Goal: Information Seeking & Learning: Learn about a topic

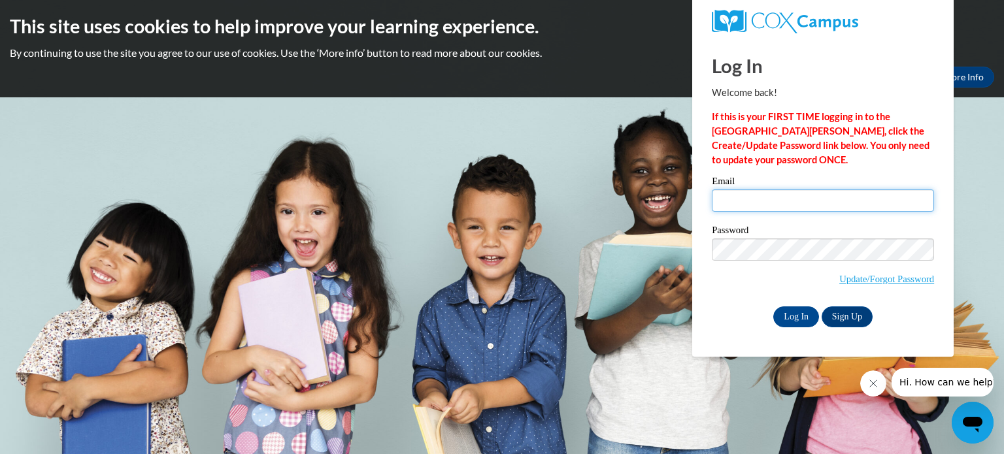
type input "[EMAIL_ADDRESS][DOMAIN_NAME]"
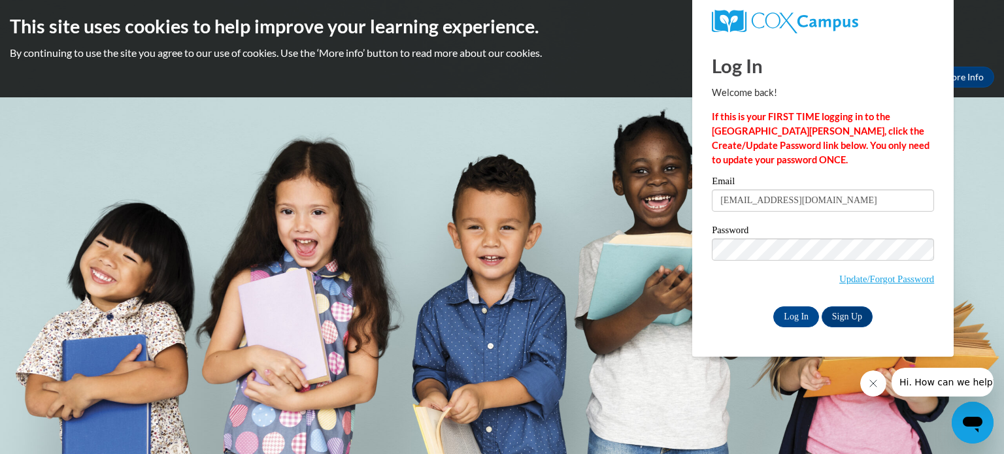
click at [715, 312] on div "Log In Sign Up" at bounding box center [822, 316] width 222 height 21
click at [788, 316] on input "Log In" at bounding box center [796, 316] width 46 height 21
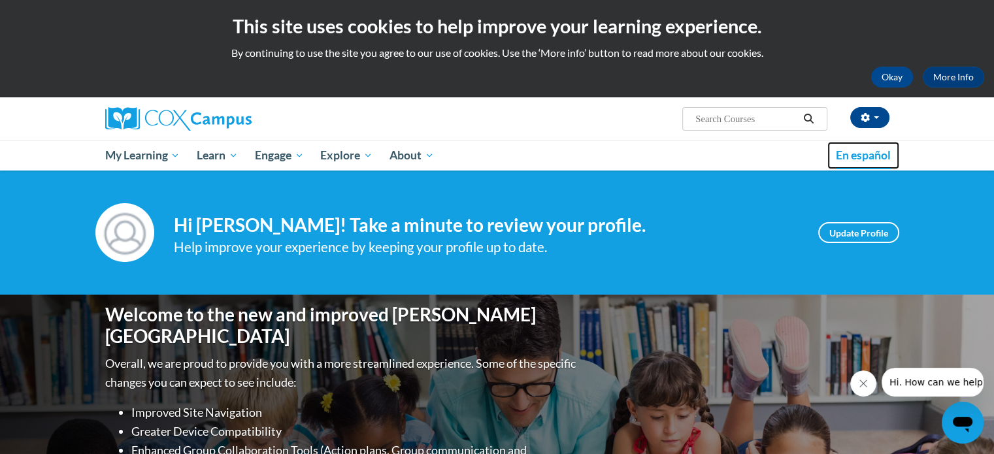
click at [851, 162] on link "En español" at bounding box center [863, 155] width 72 height 27
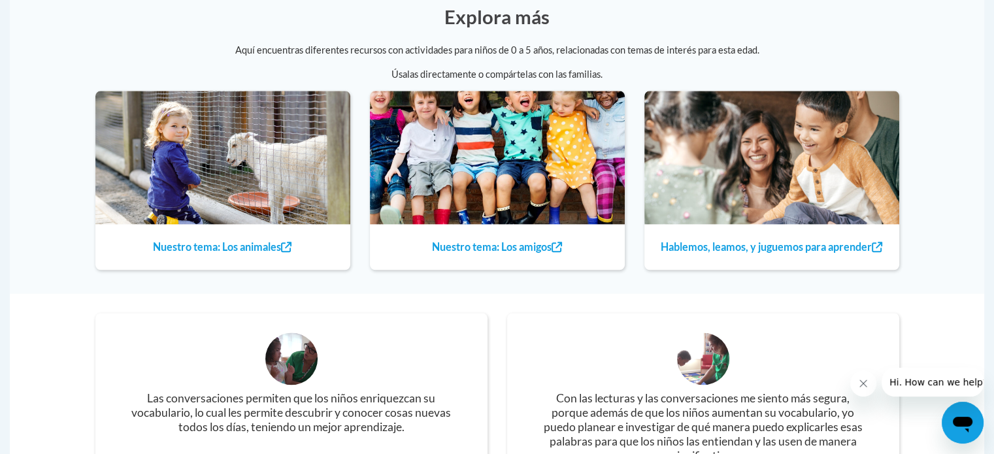
scroll to position [1045, 0]
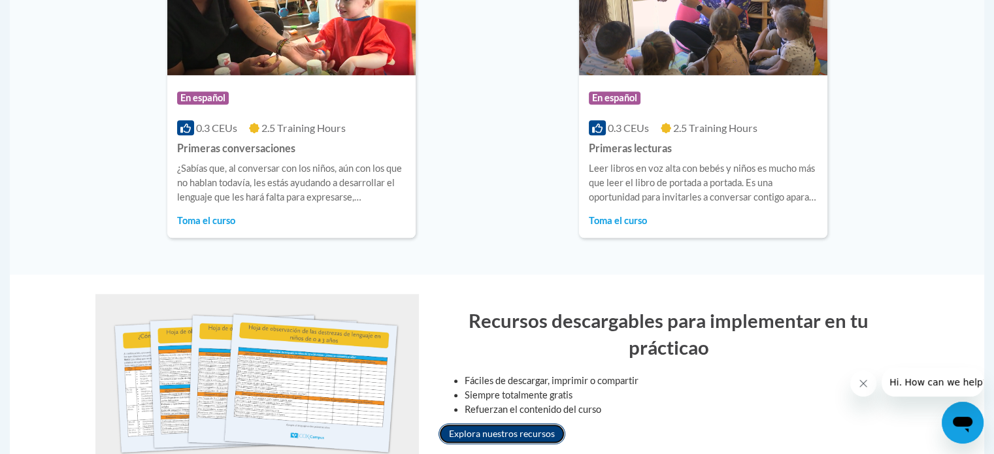
click at [483, 431] on link "Explora nuestros recursos" at bounding box center [501, 433] width 127 height 21
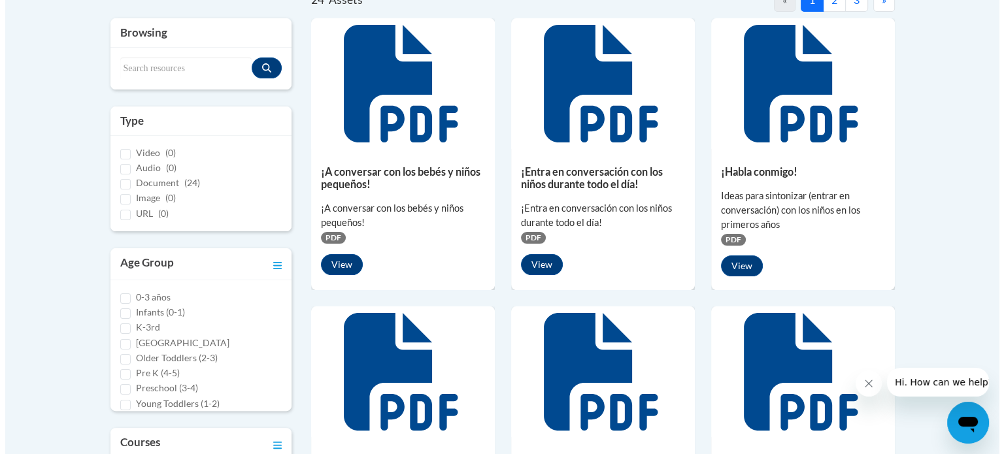
scroll to position [325, 0]
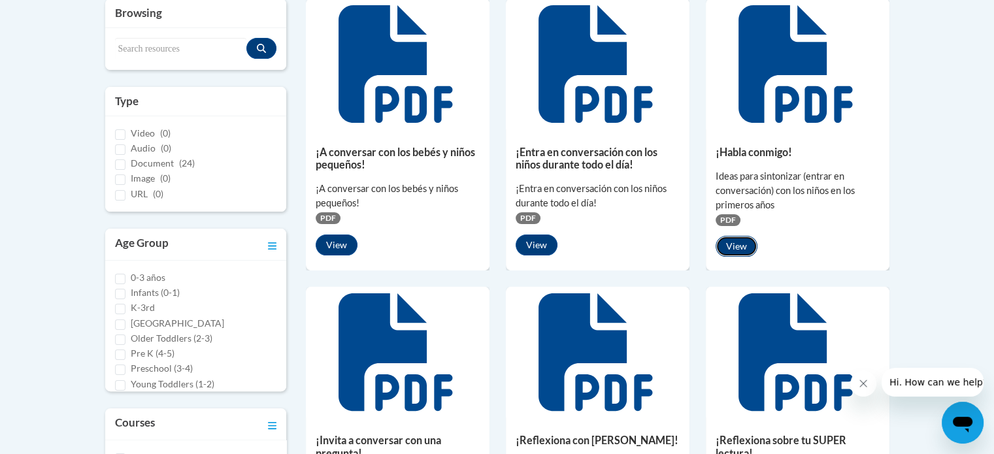
click at [753, 247] on button "View" at bounding box center [736, 246] width 42 height 21
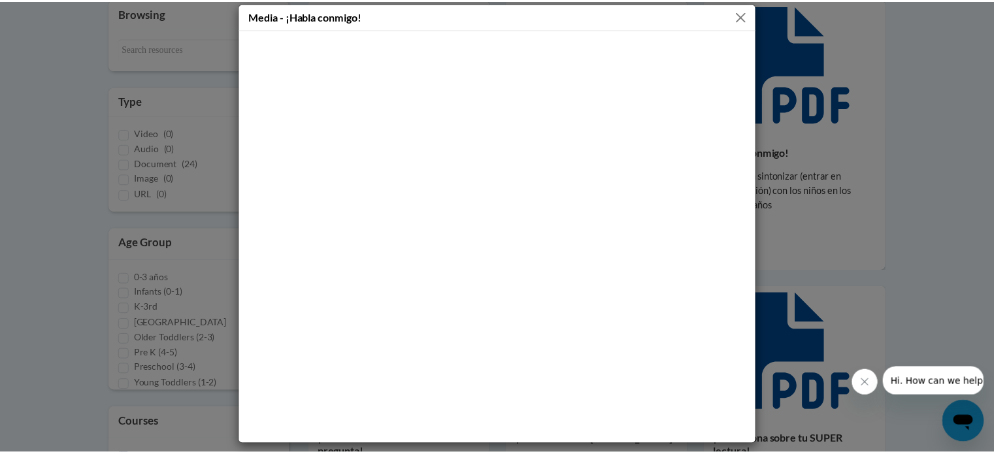
scroll to position [11, 0]
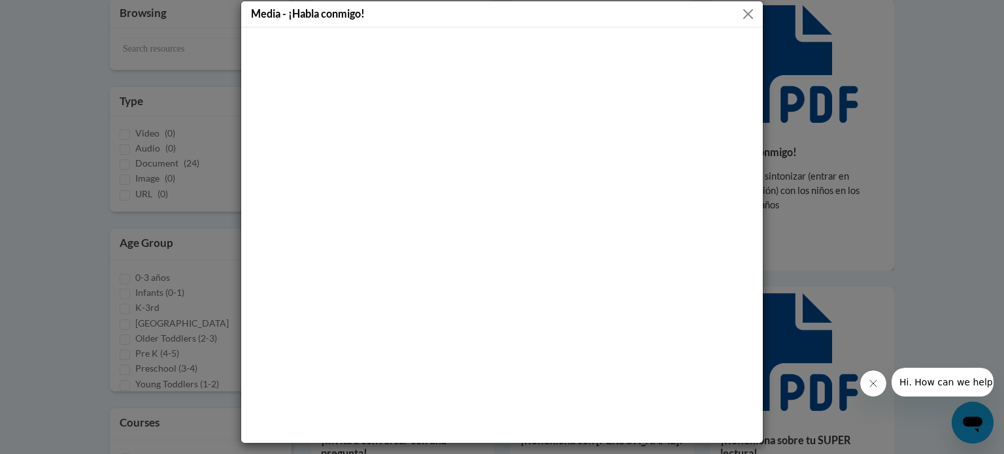
click at [740, 9] on button "Close" at bounding box center [748, 14] width 16 height 16
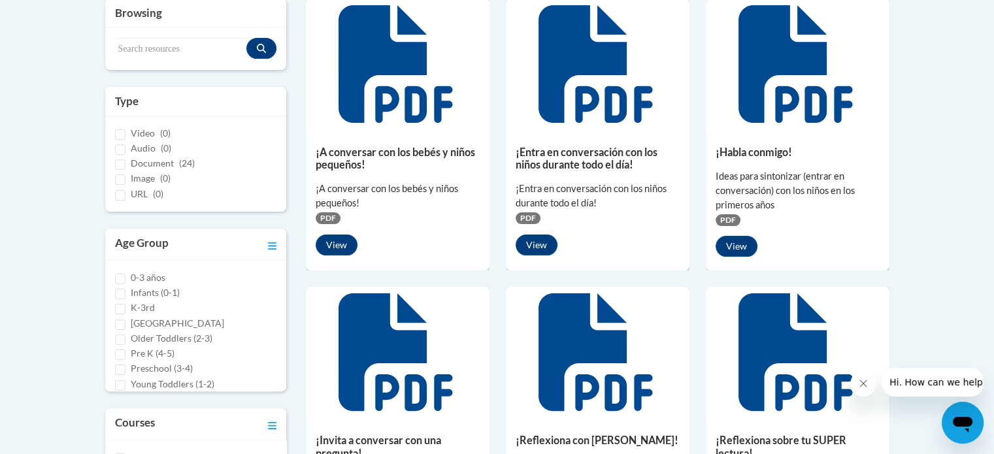
scroll to position [847, 0]
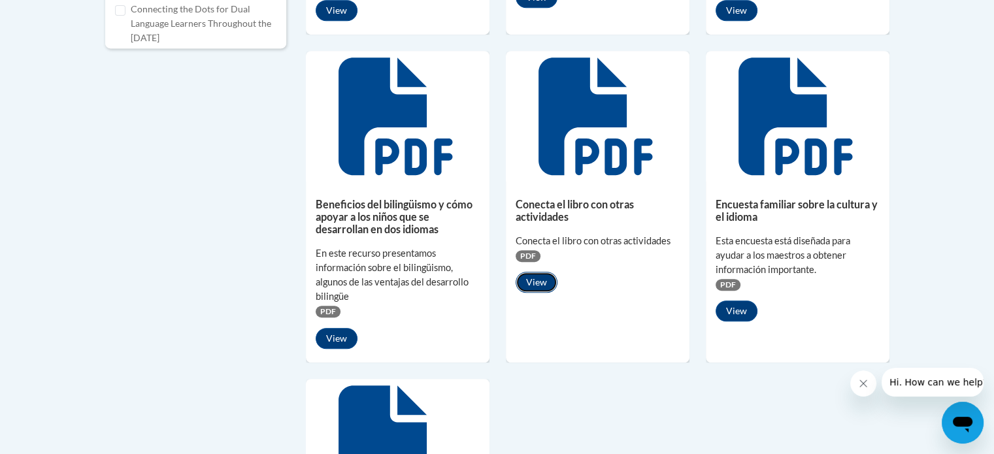
click at [546, 281] on button "View" at bounding box center [536, 282] width 42 height 21
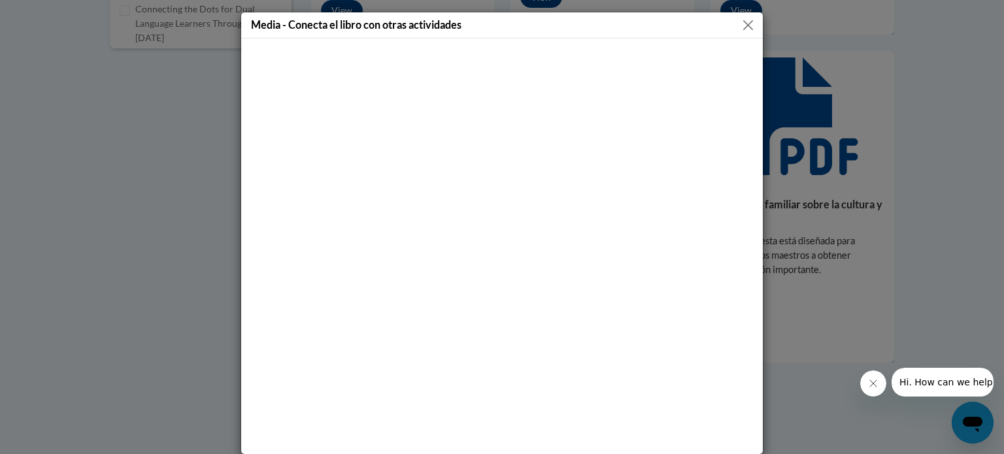
click at [742, 19] on button "Close" at bounding box center [748, 25] width 16 height 16
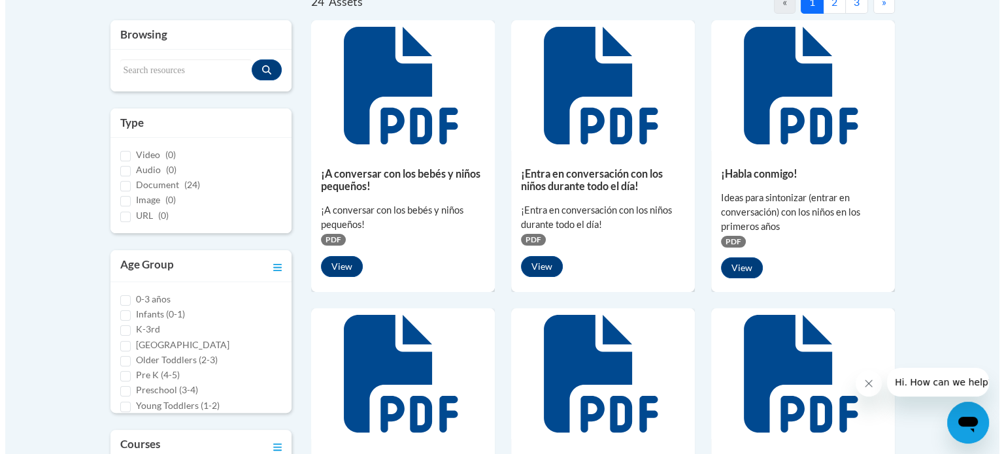
scroll to position [299, 0]
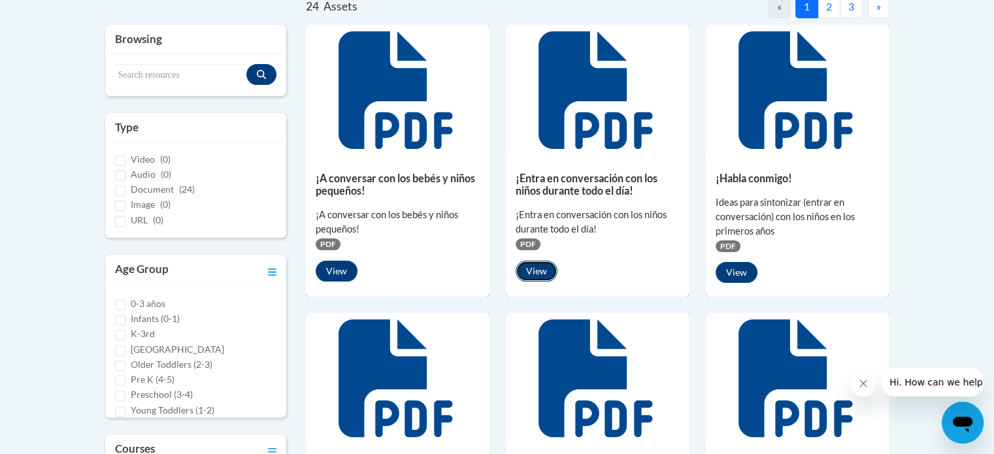
click at [541, 272] on button "View" at bounding box center [536, 271] width 42 height 21
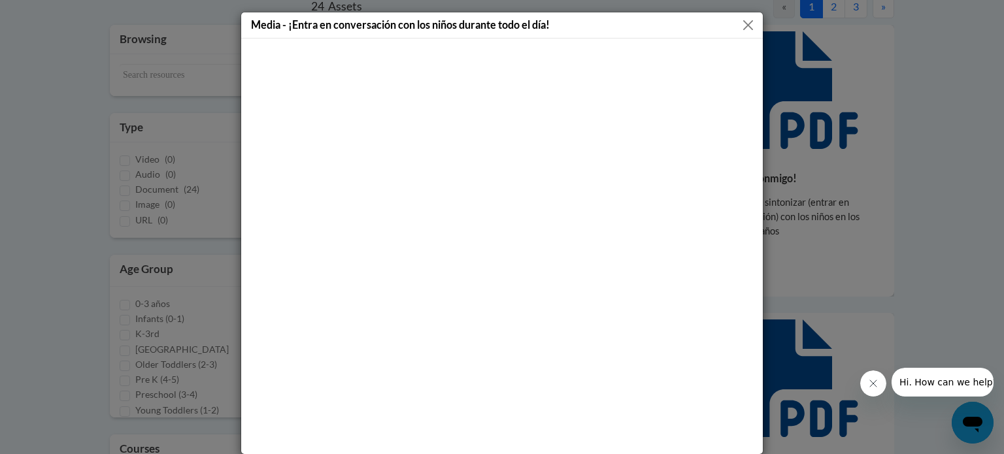
click at [740, 26] on button "Close" at bounding box center [748, 25] width 16 height 16
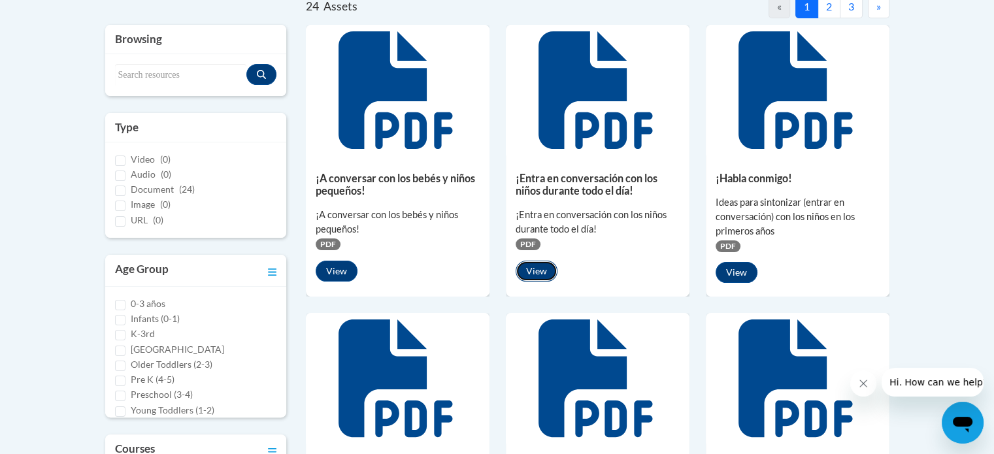
click at [529, 265] on button "View" at bounding box center [536, 271] width 42 height 21
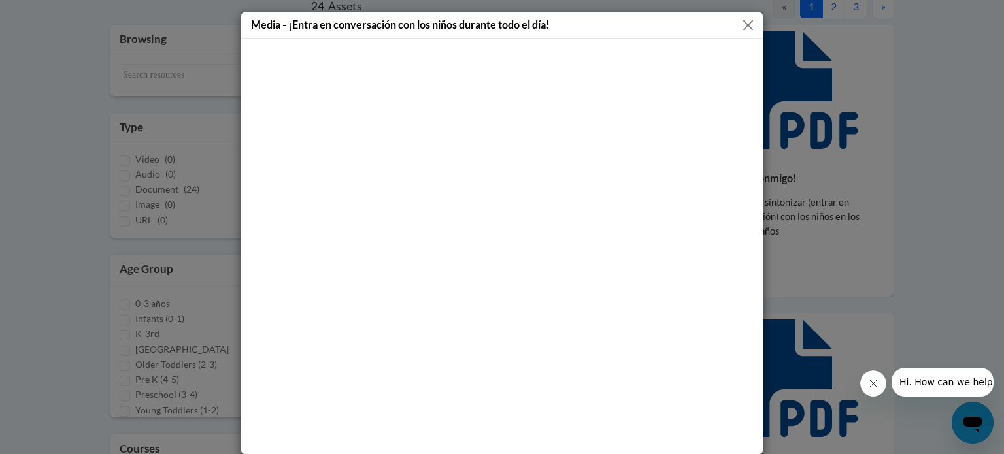
click at [744, 20] on button "Close" at bounding box center [748, 25] width 16 height 16
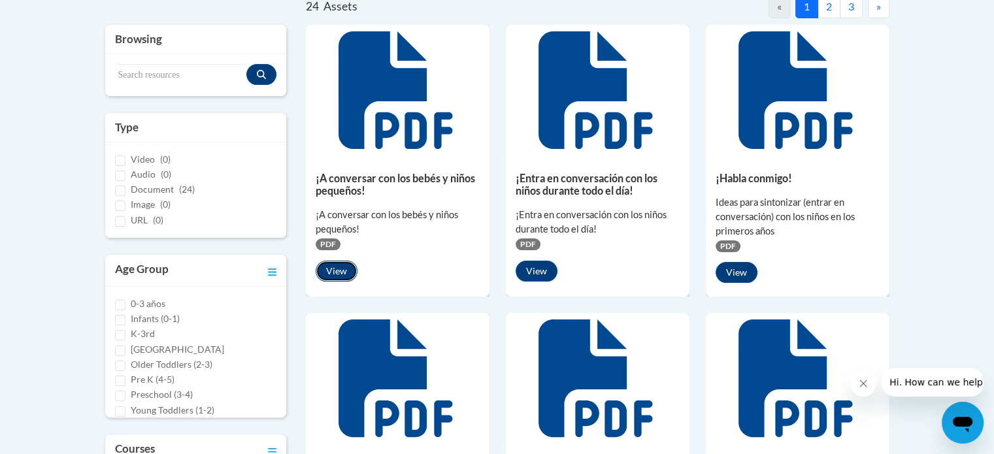
click at [346, 264] on button "View" at bounding box center [337, 271] width 42 height 21
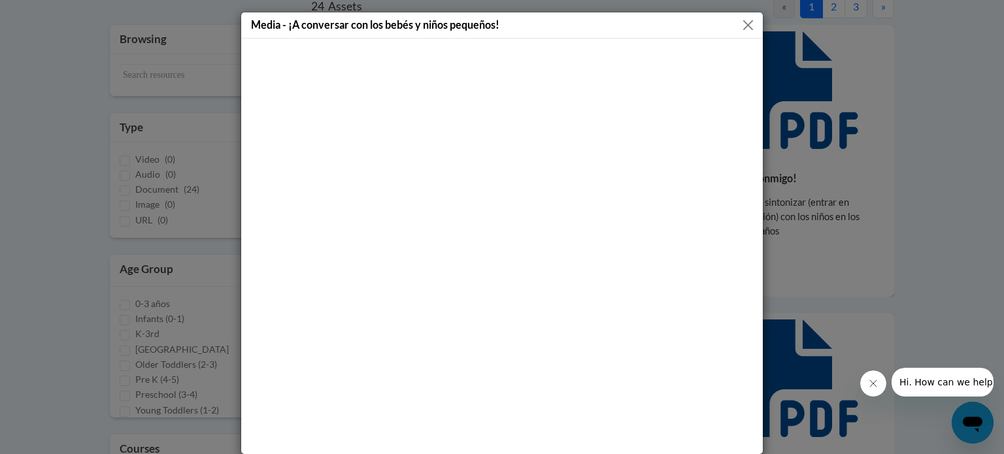
click at [745, 25] on button "Close" at bounding box center [748, 25] width 16 height 16
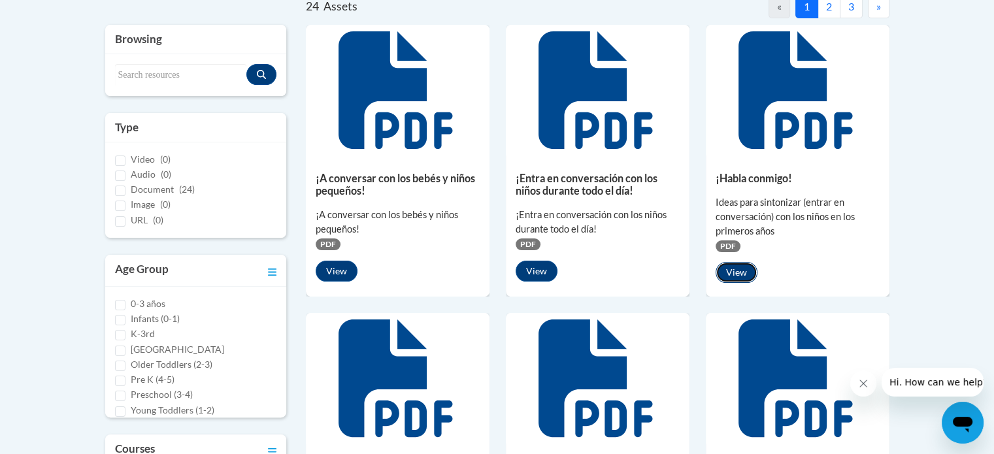
click at [738, 269] on button "View" at bounding box center [736, 272] width 42 height 21
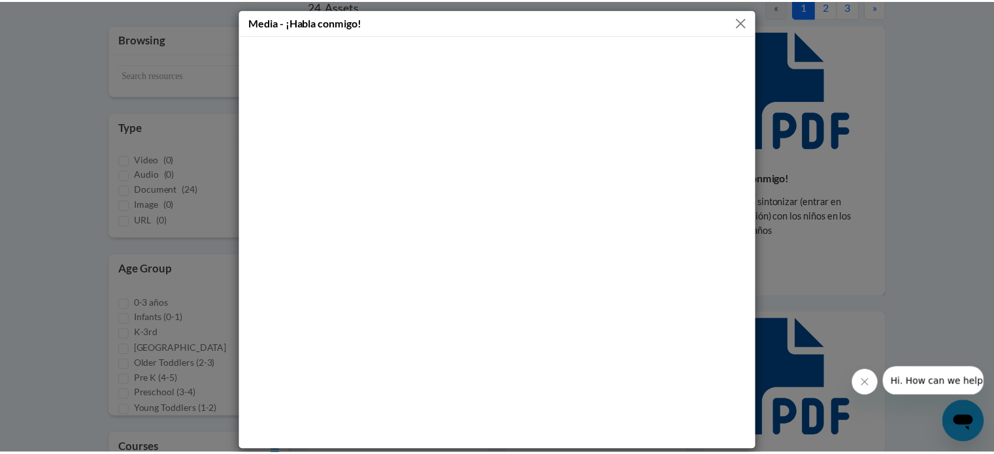
scroll to position [0, 0]
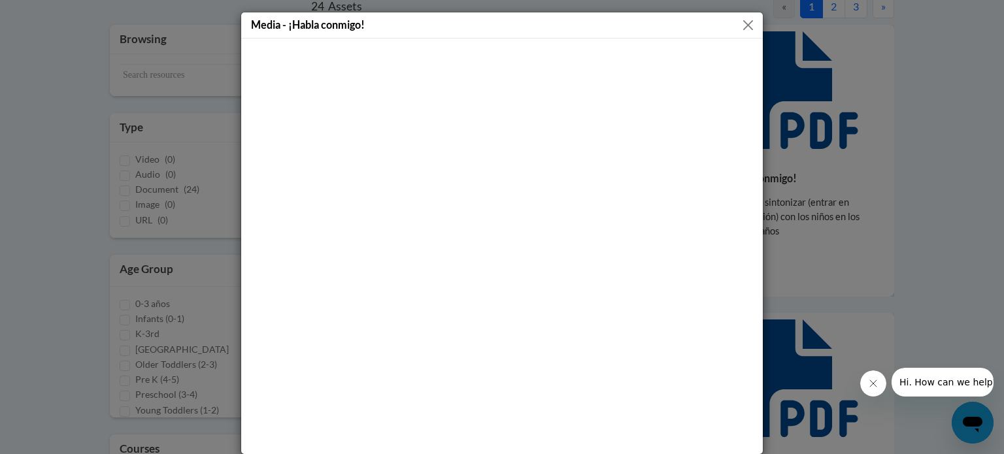
click at [745, 16] on div "Media - ¡Habla conmigo!" at bounding box center [501, 25] width 521 height 26
click at [742, 23] on button "Close" at bounding box center [748, 25] width 16 height 16
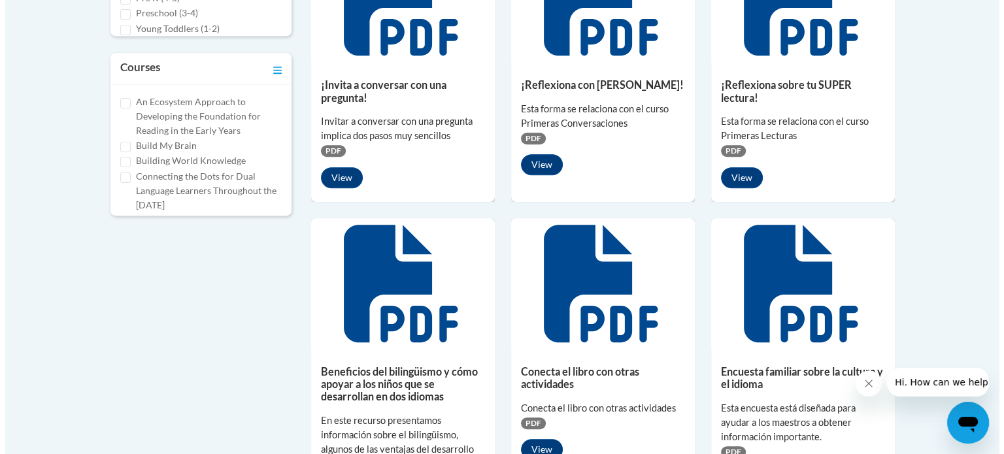
scroll to position [695, 0]
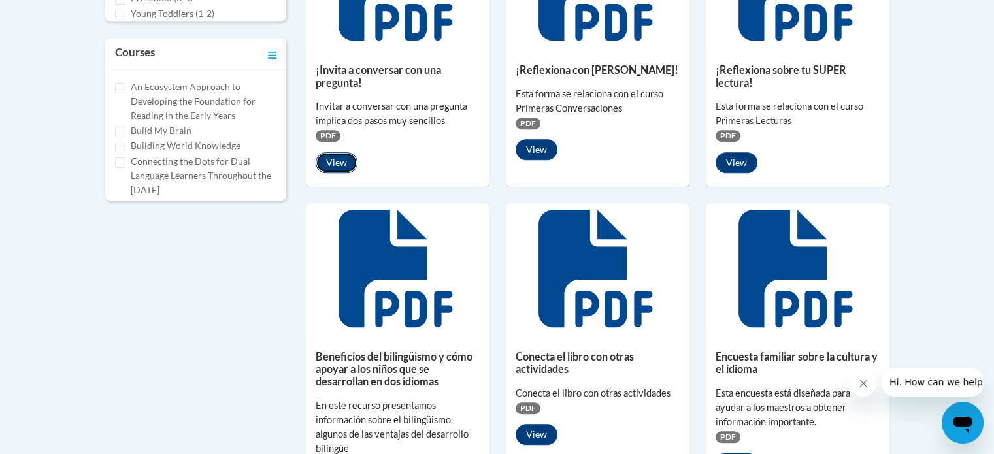
click at [323, 163] on button "View" at bounding box center [337, 162] width 42 height 21
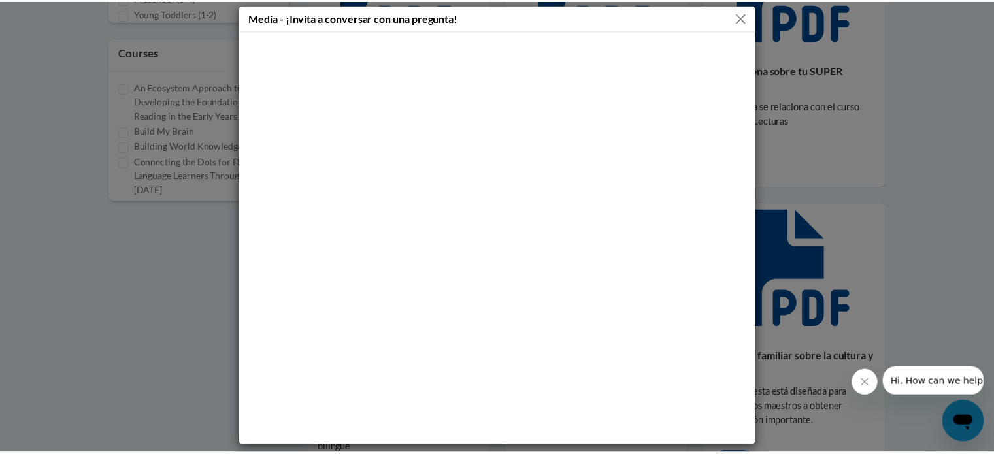
scroll to position [11, 0]
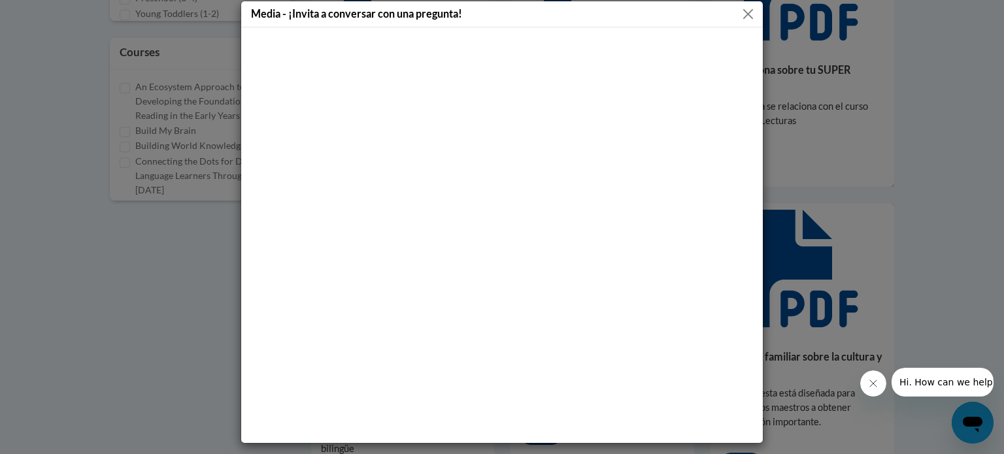
click at [736, 27] on div "Media - ¡Invita a conversar con una pregunta!" at bounding box center [501, 222] width 523 height 443
click at [745, 15] on button "Close" at bounding box center [748, 14] width 16 height 16
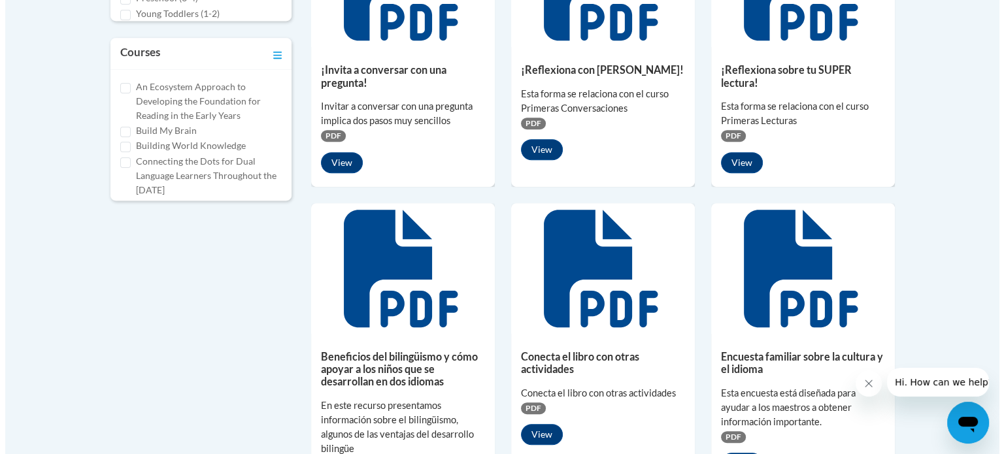
scroll to position [172, 0]
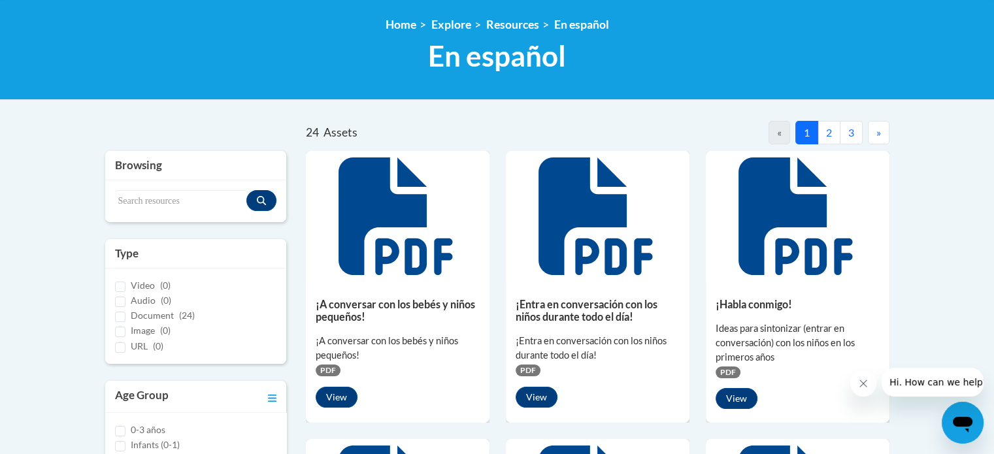
click at [829, 125] on button "2" at bounding box center [828, 133] width 23 height 24
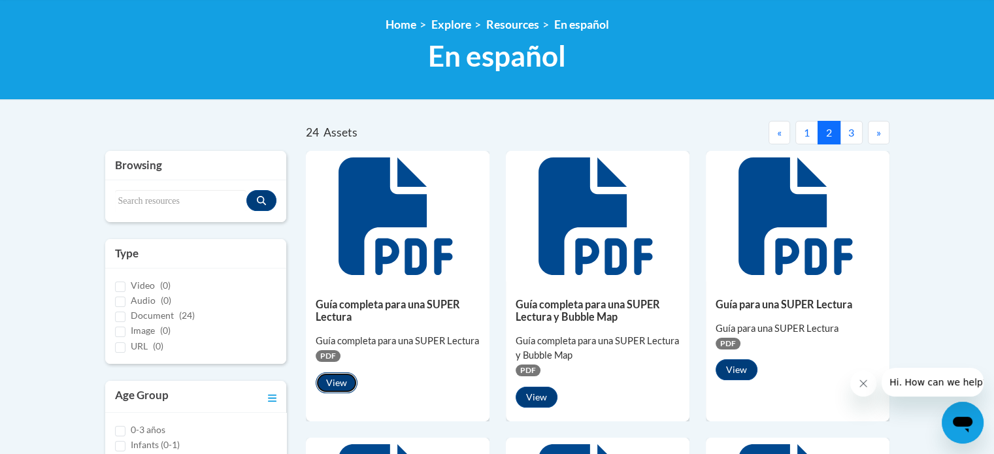
click at [333, 374] on button "View" at bounding box center [337, 382] width 42 height 21
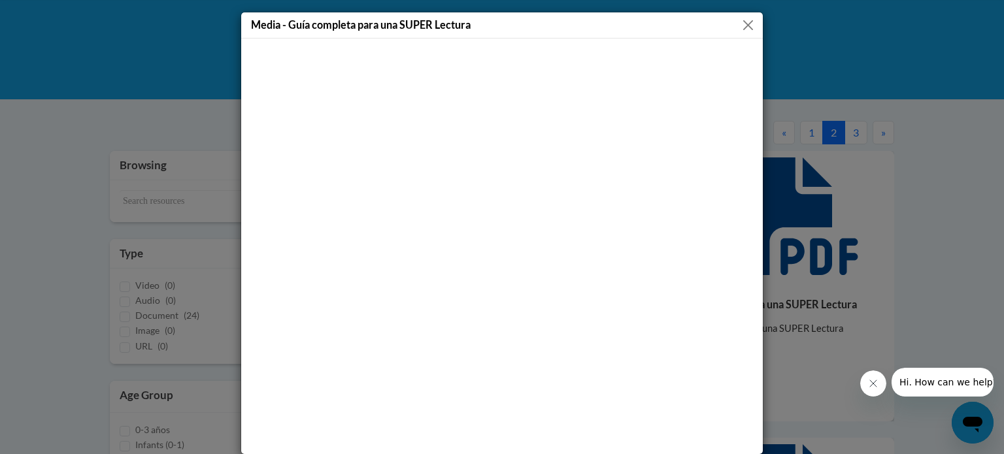
click at [740, 18] on button "Close" at bounding box center [748, 25] width 16 height 16
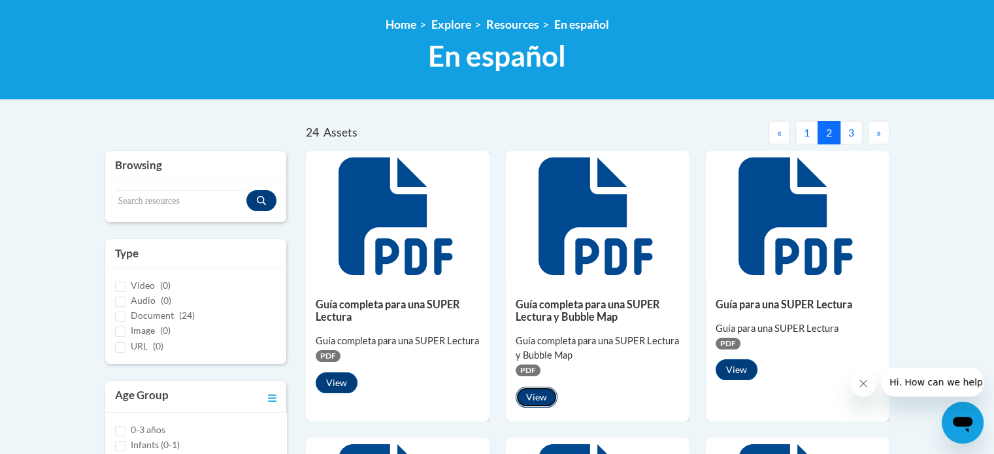
click at [531, 397] on button "View" at bounding box center [536, 397] width 42 height 21
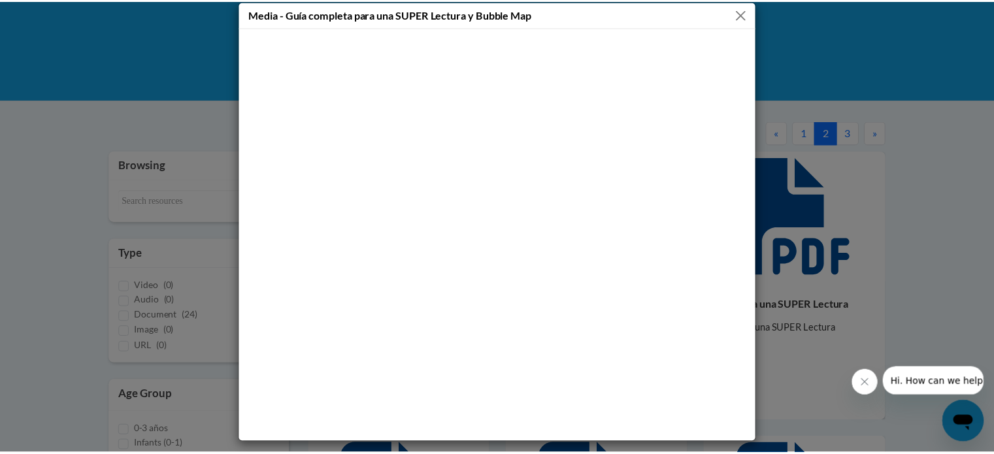
scroll to position [0, 0]
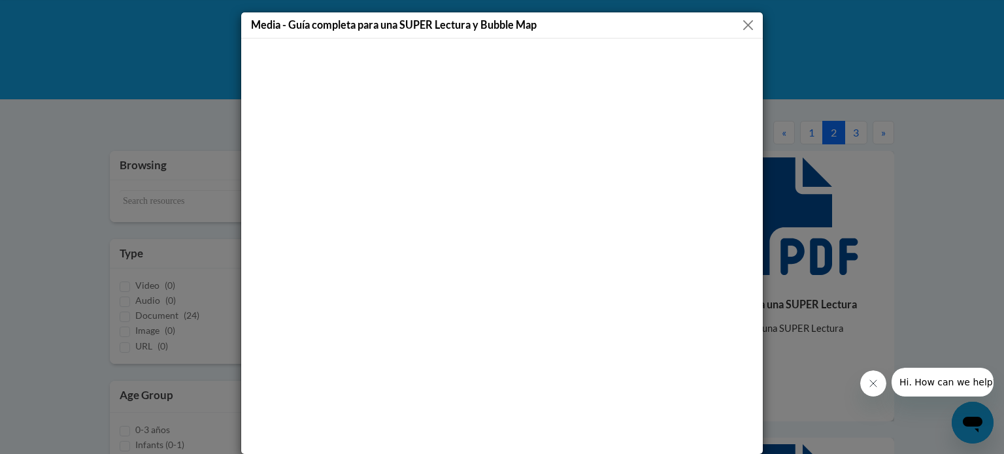
click at [744, 19] on button "Close" at bounding box center [748, 25] width 16 height 16
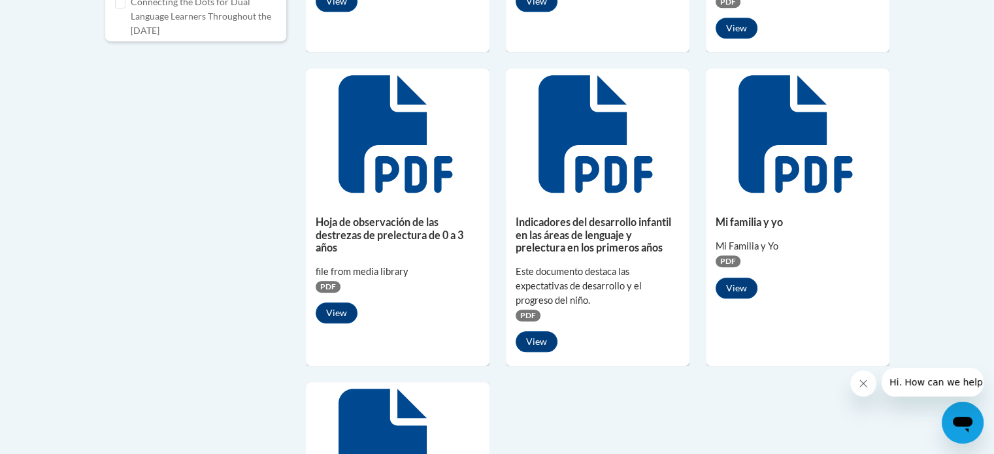
scroll to position [842, 0]
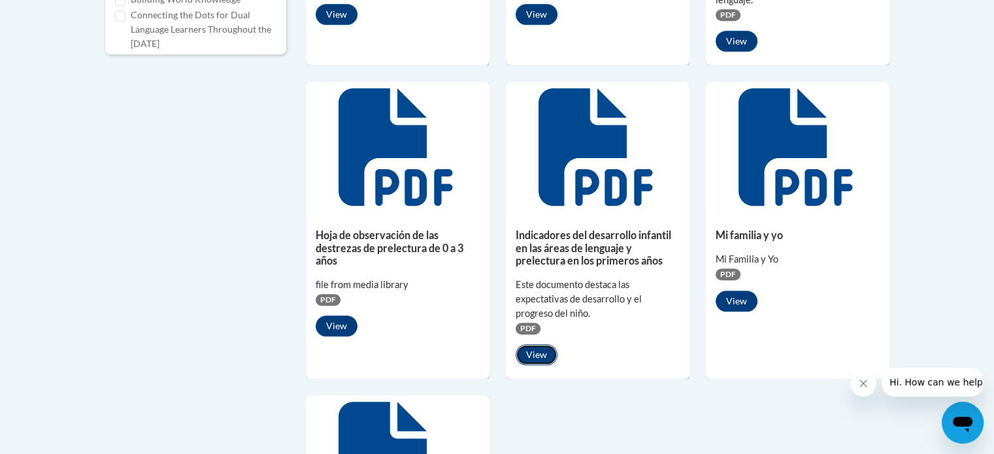
click at [531, 350] on button "View" at bounding box center [536, 354] width 42 height 21
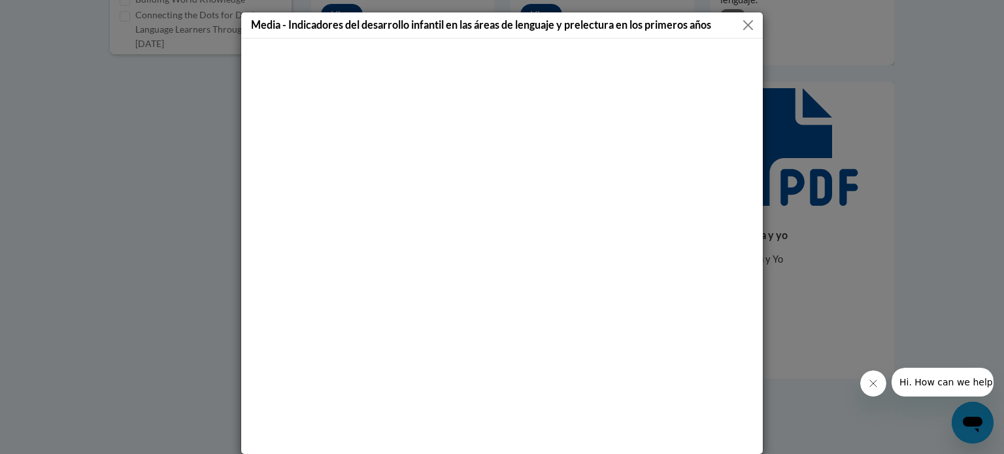
click at [740, 25] on button "Close" at bounding box center [748, 25] width 16 height 16
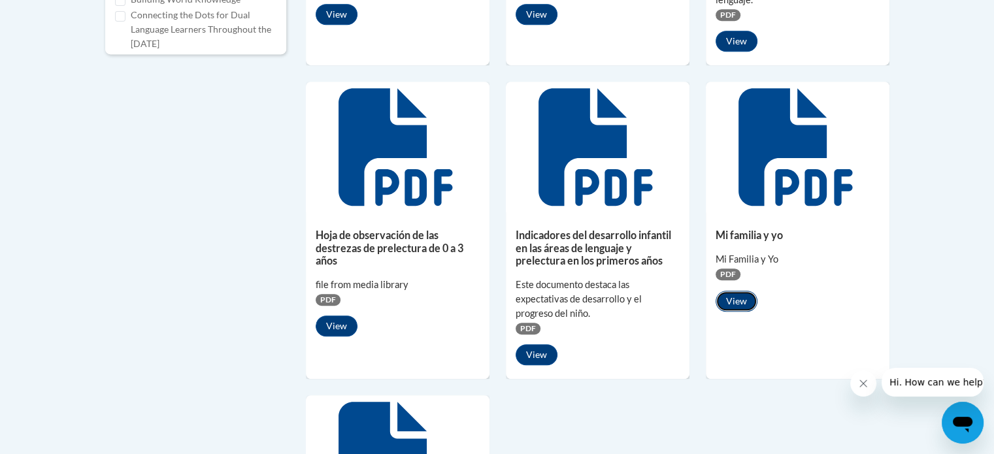
click at [738, 302] on button "View" at bounding box center [736, 301] width 42 height 21
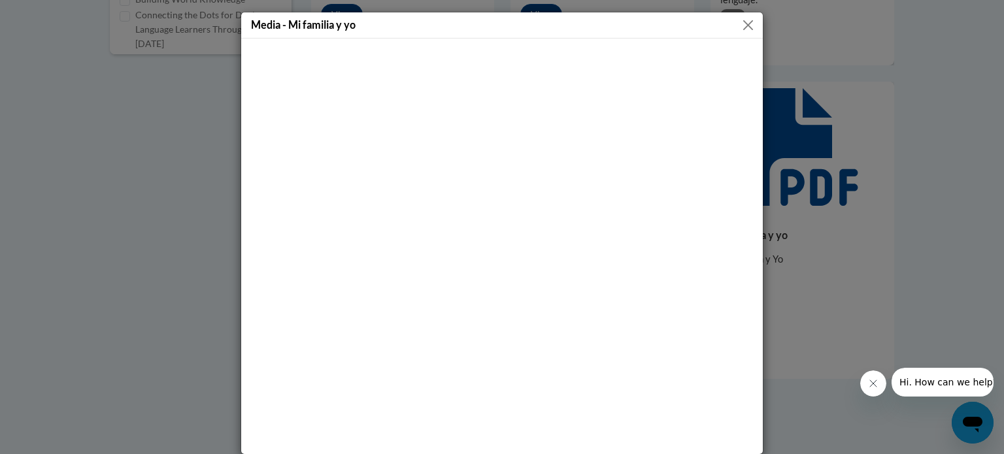
click at [740, 20] on button "Close" at bounding box center [748, 25] width 16 height 16
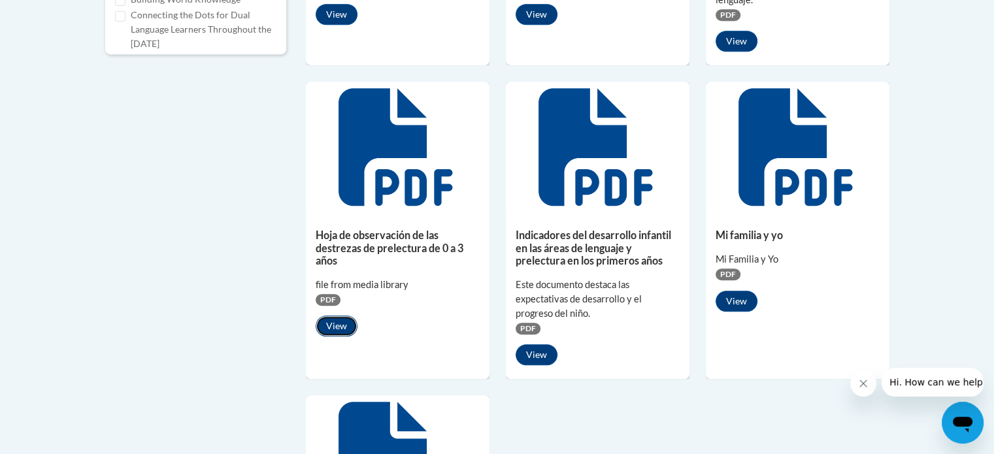
click at [329, 322] on button "View" at bounding box center [337, 326] width 42 height 21
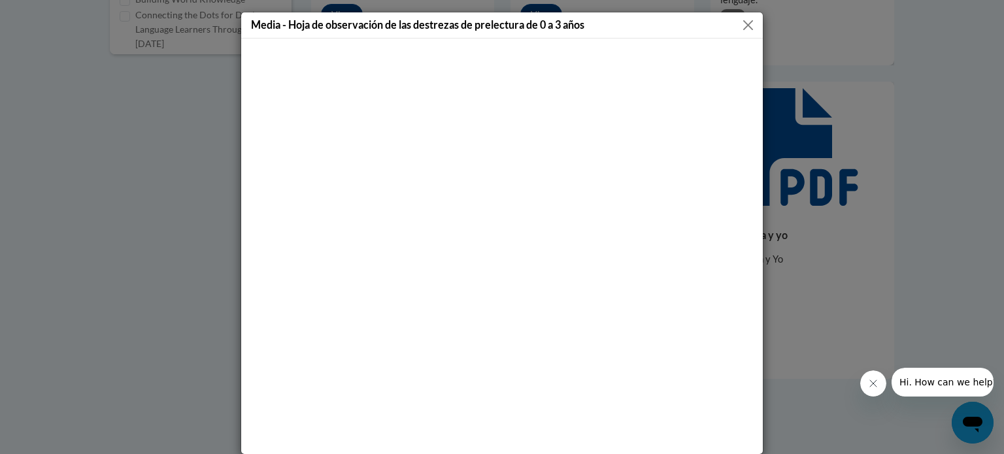
click at [740, 21] on button "Close" at bounding box center [748, 25] width 16 height 16
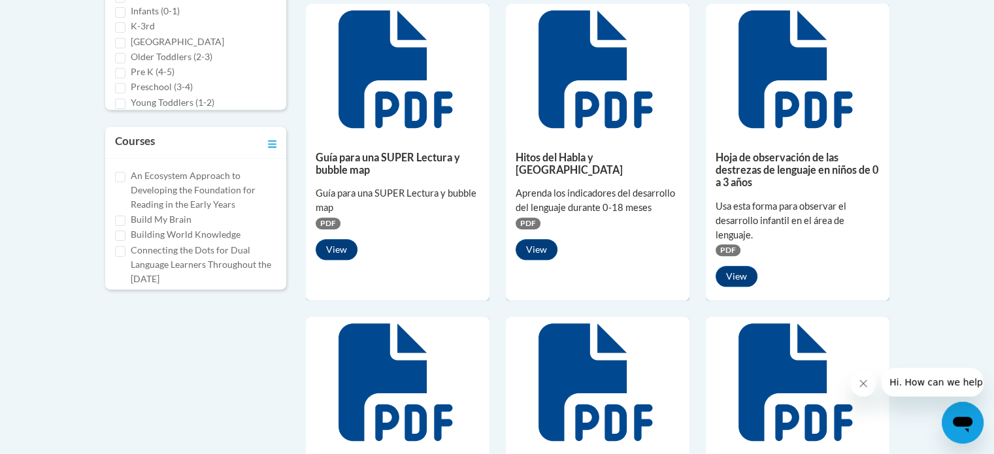
scroll to position [578, 0]
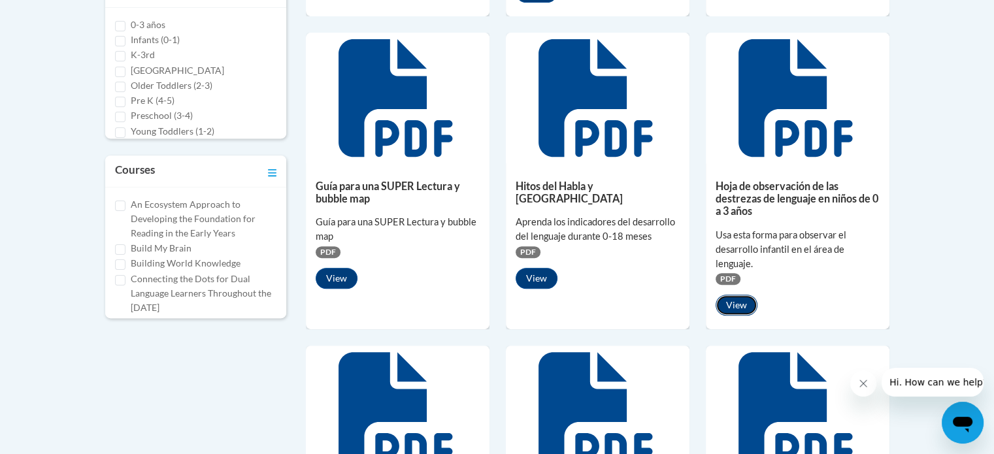
click at [729, 299] on button "View" at bounding box center [736, 305] width 42 height 21
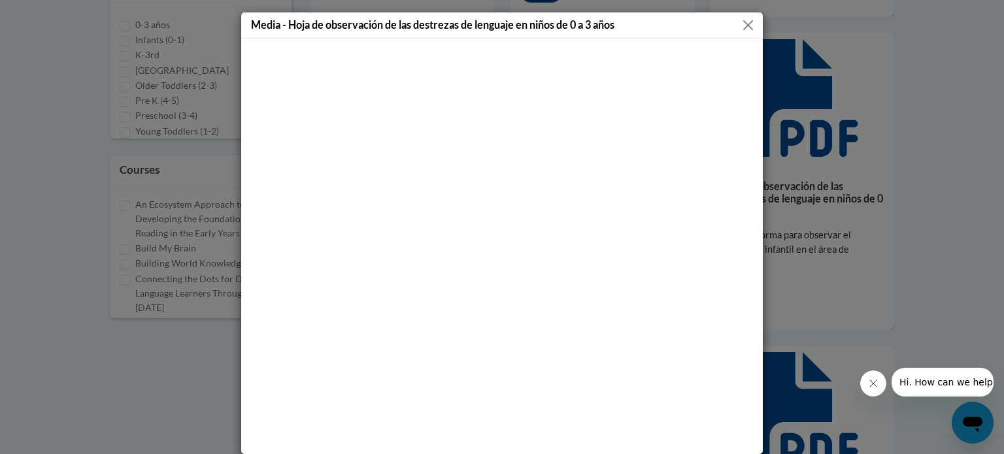
click at [740, 24] on button "Close" at bounding box center [748, 25] width 16 height 16
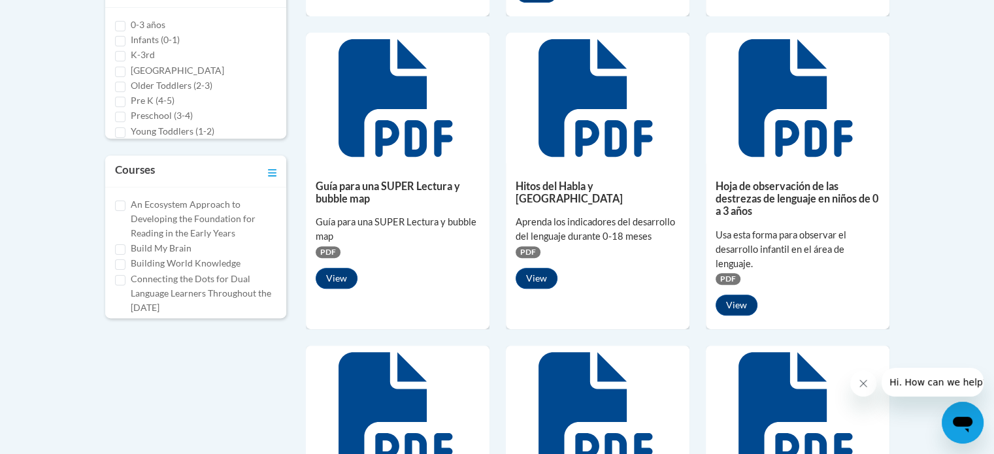
click at [448, 370] on icon at bounding box center [397, 411] width 118 height 118
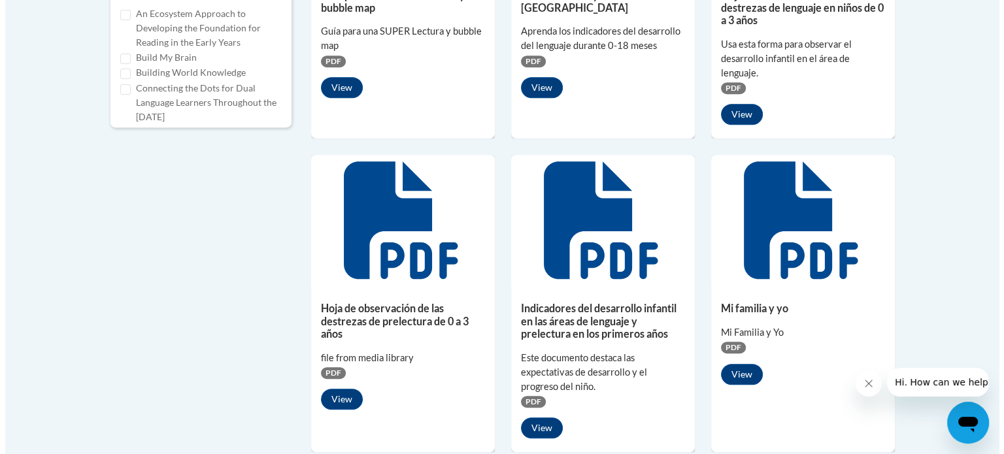
scroll to position [773, 0]
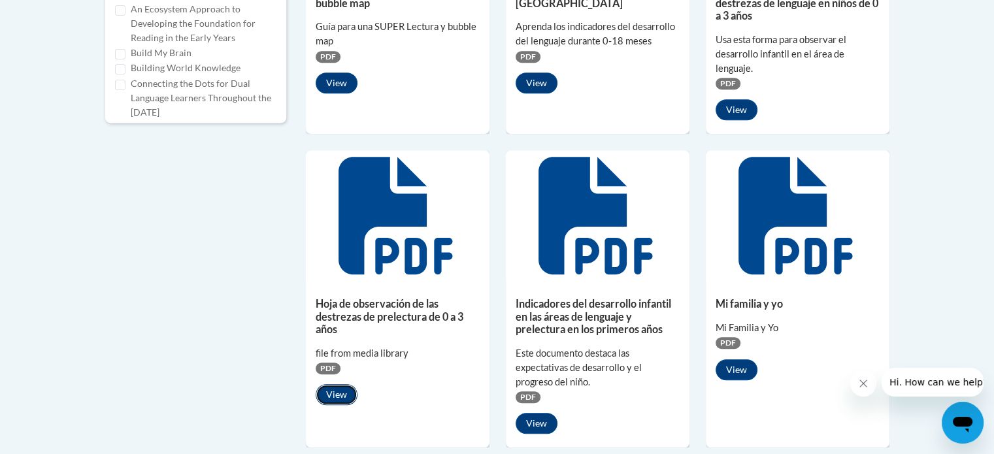
click at [348, 399] on button "View" at bounding box center [337, 394] width 42 height 21
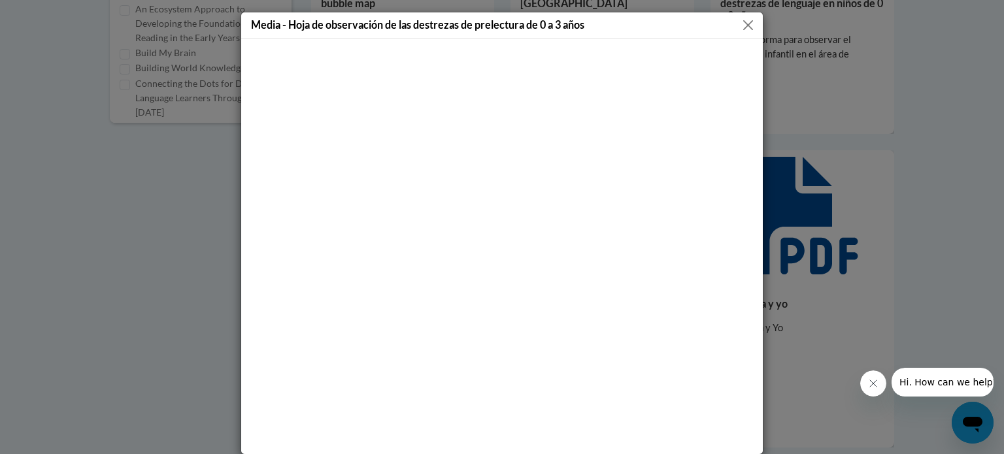
click at [740, 18] on button "Close" at bounding box center [748, 25] width 16 height 16
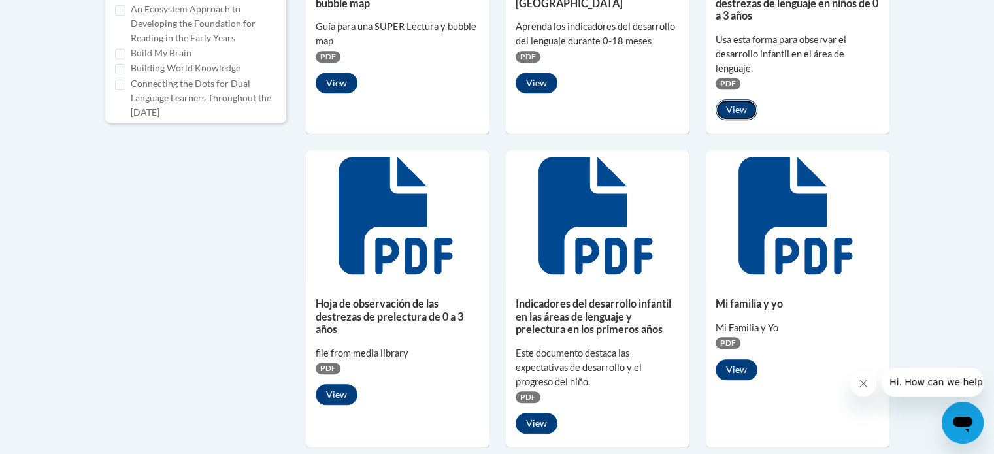
click at [738, 108] on button "View" at bounding box center [736, 109] width 42 height 21
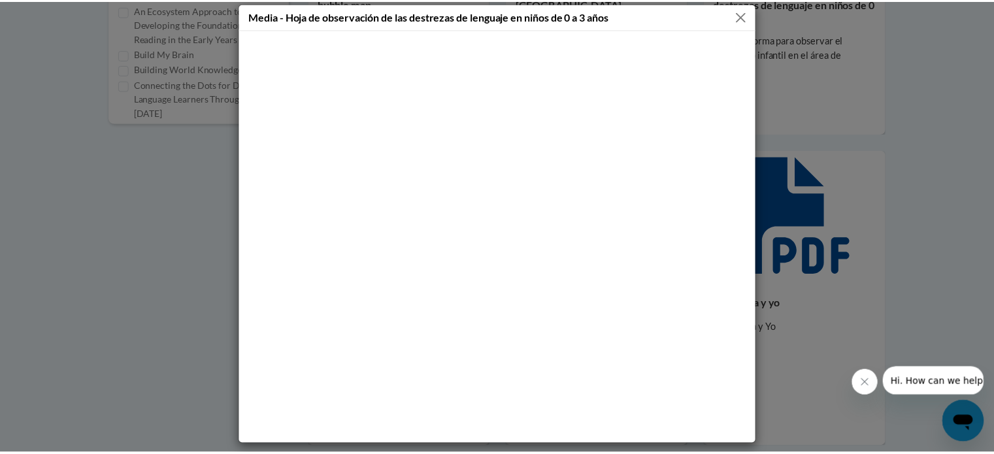
scroll to position [11, 0]
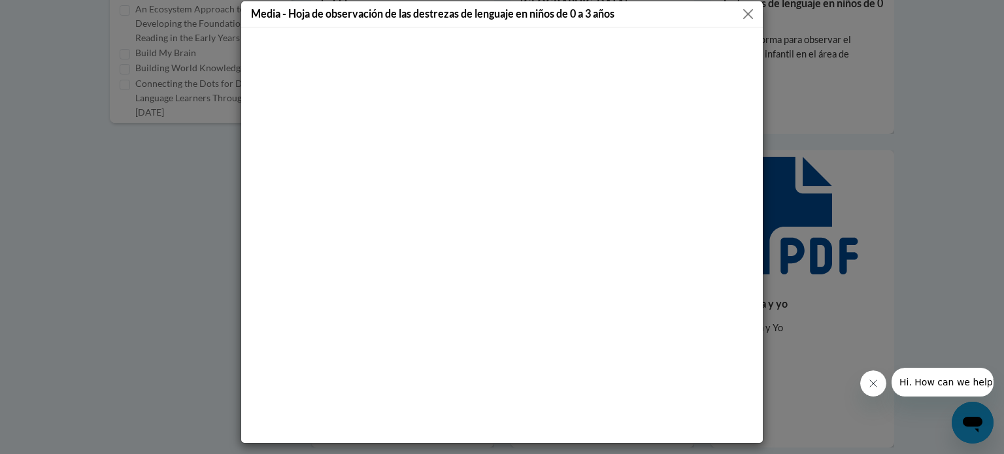
click at [742, 4] on div "Media - Hoja de observación de las destrezas de lenguaje en niños de 0 a 3 años" at bounding box center [501, 14] width 521 height 26
click at [740, 8] on button "Close" at bounding box center [748, 14] width 16 height 16
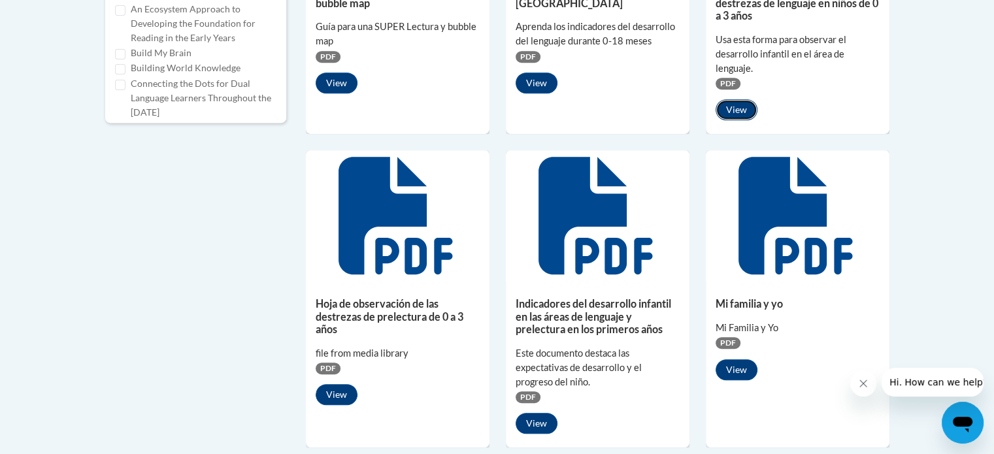
click at [727, 111] on button "View" at bounding box center [736, 109] width 42 height 21
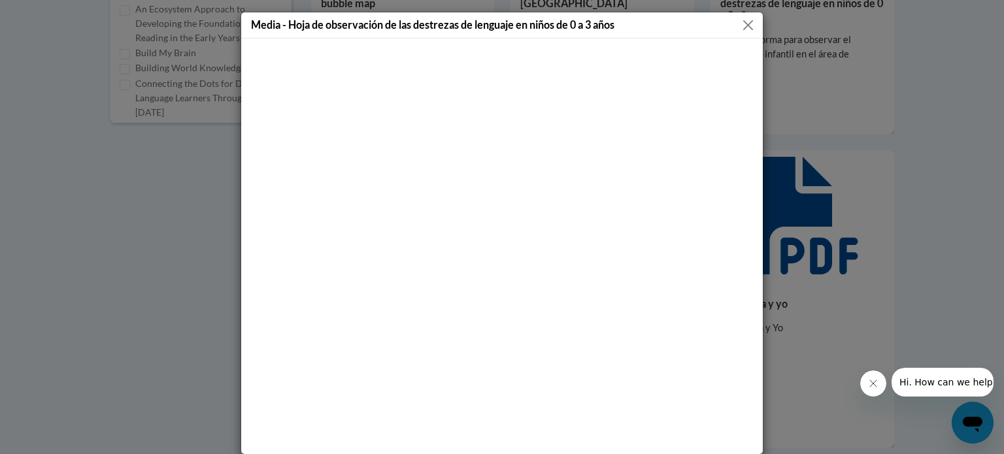
click at [740, 26] on button "Close" at bounding box center [748, 25] width 16 height 16
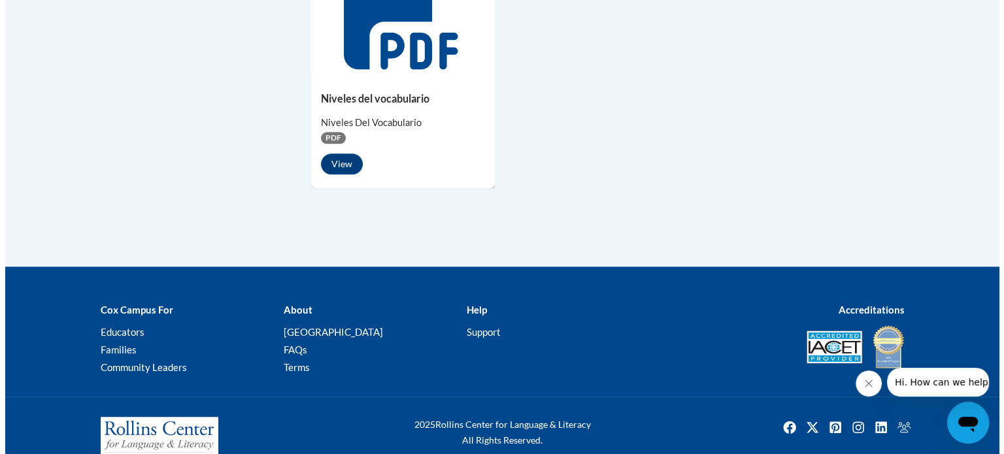
scroll to position [1296, 0]
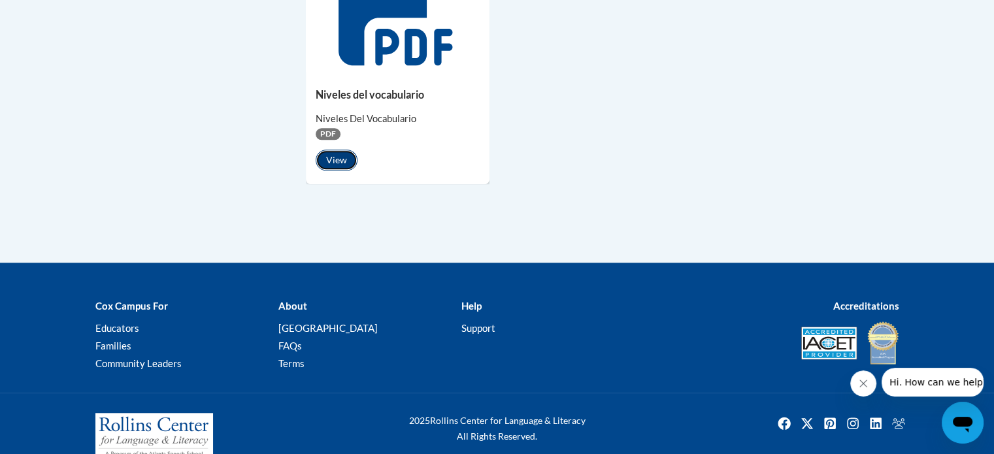
click at [325, 159] on button "View" at bounding box center [337, 160] width 42 height 21
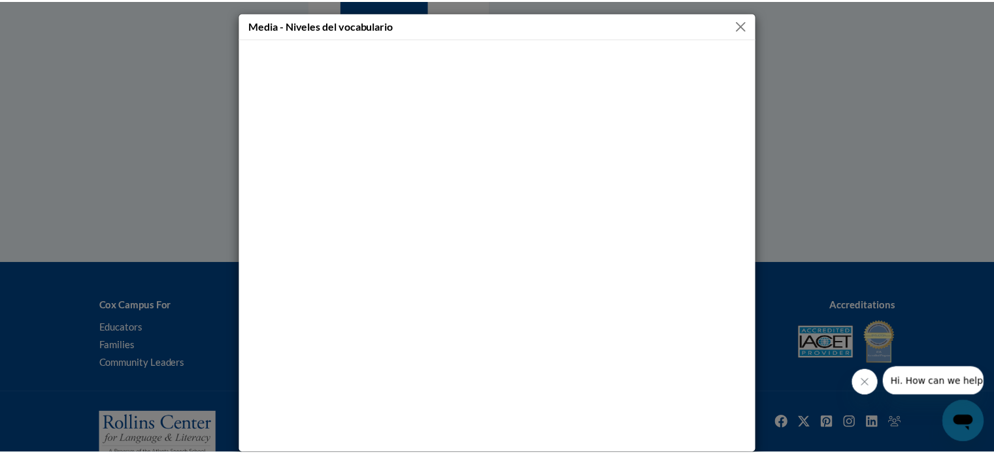
scroll to position [11, 0]
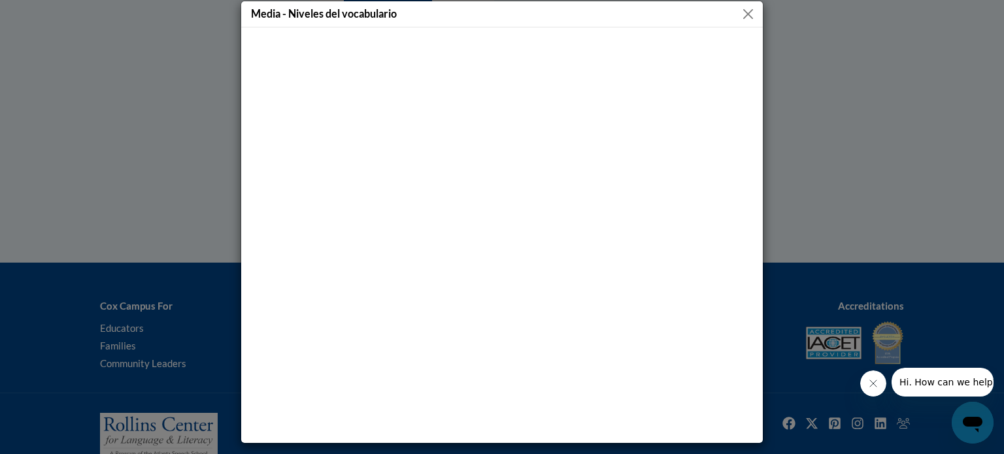
click at [745, 10] on button "Close" at bounding box center [748, 14] width 16 height 16
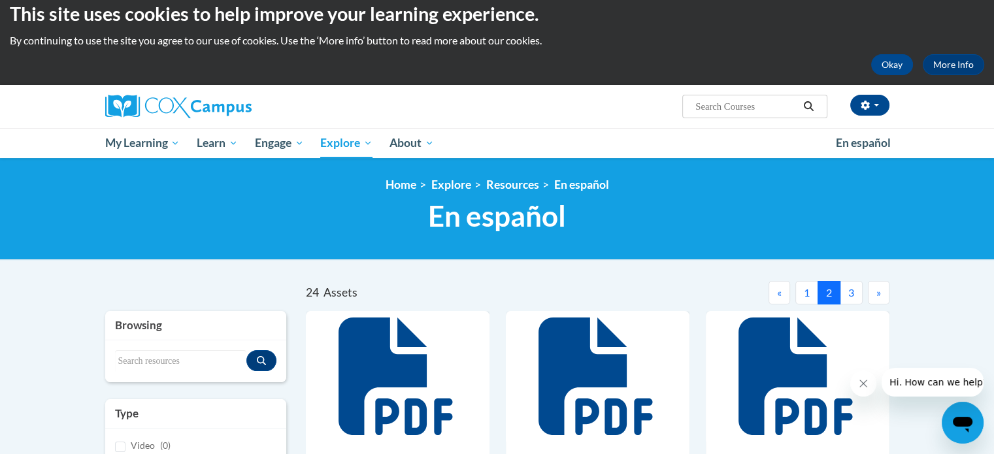
scroll to position [0, 0]
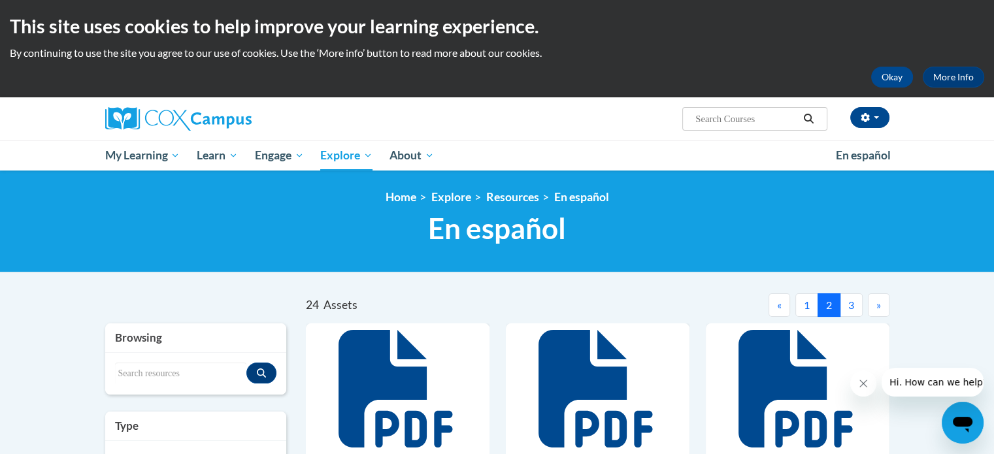
click at [853, 306] on button "3" at bounding box center [851, 305] width 23 height 24
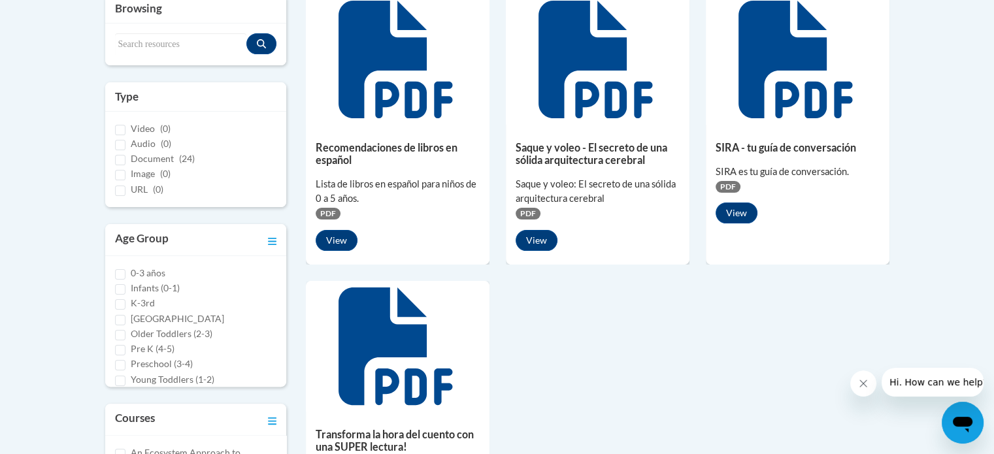
scroll to position [333, 0]
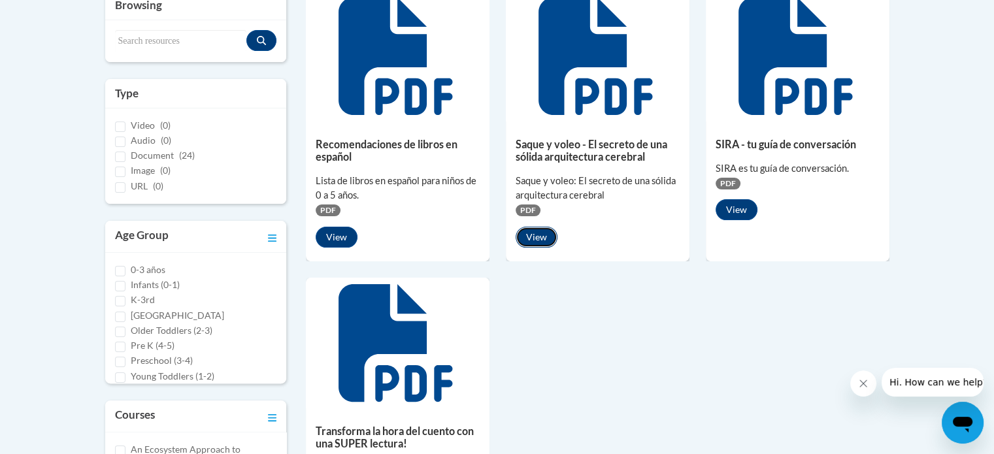
click at [524, 229] on button "View" at bounding box center [536, 237] width 42 height 21
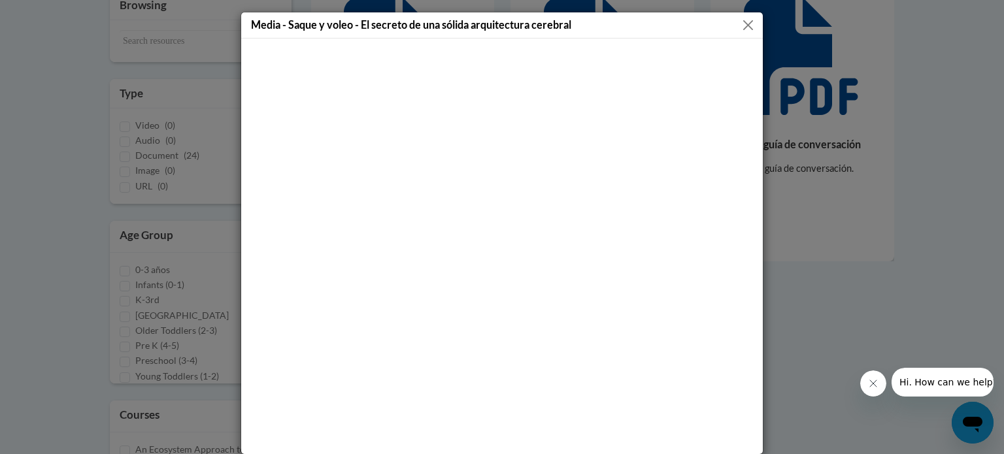
click at [741, 22] on button "Close" at bounding box center [748, 25] width 16 height 16
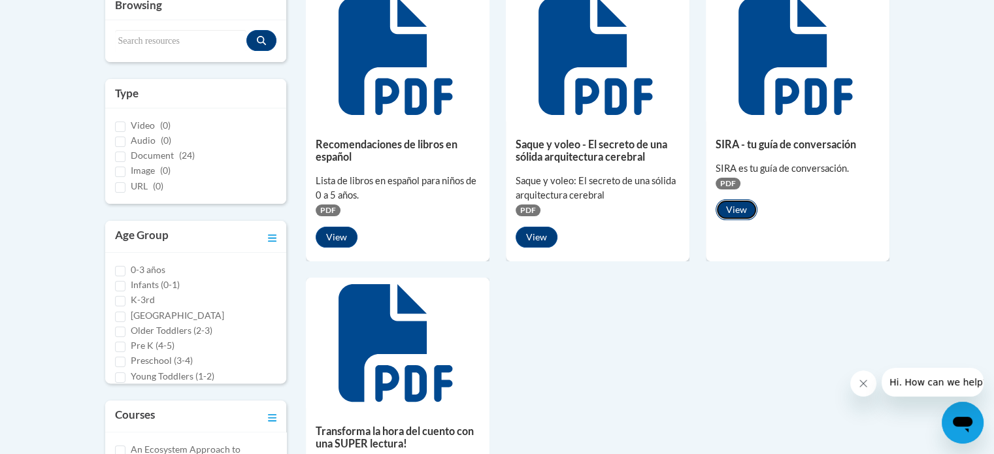
click at [740, 208] on button "View" at bounding box center [736, 209] width 42 height 21
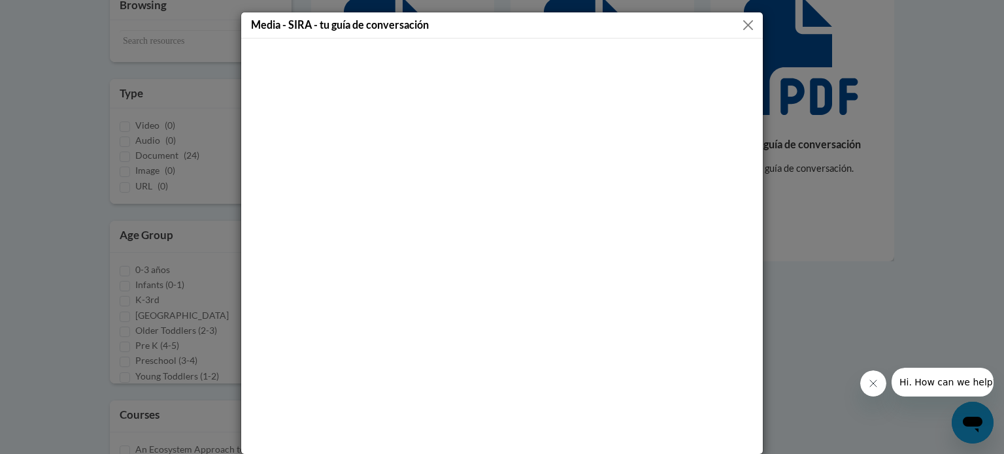
click at [742, 26] on button "Close" at bounding box center [748, 25] width 16 height 16
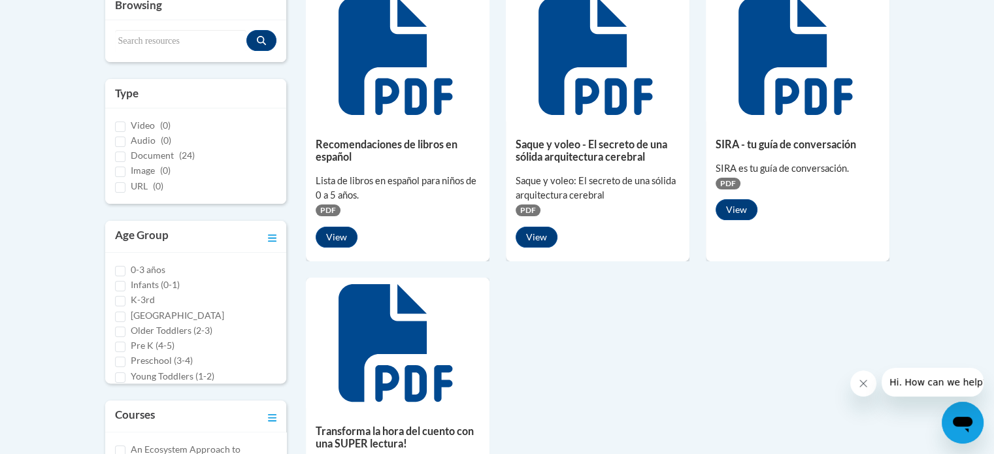
click at [423, 358] on icon at bounding box center [397, 343] width 118 height 118
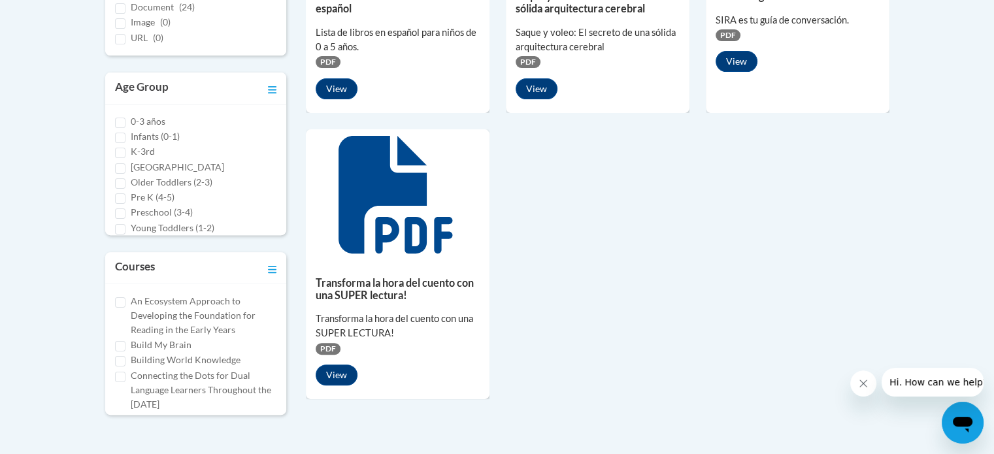
scroll to position [519, 0]
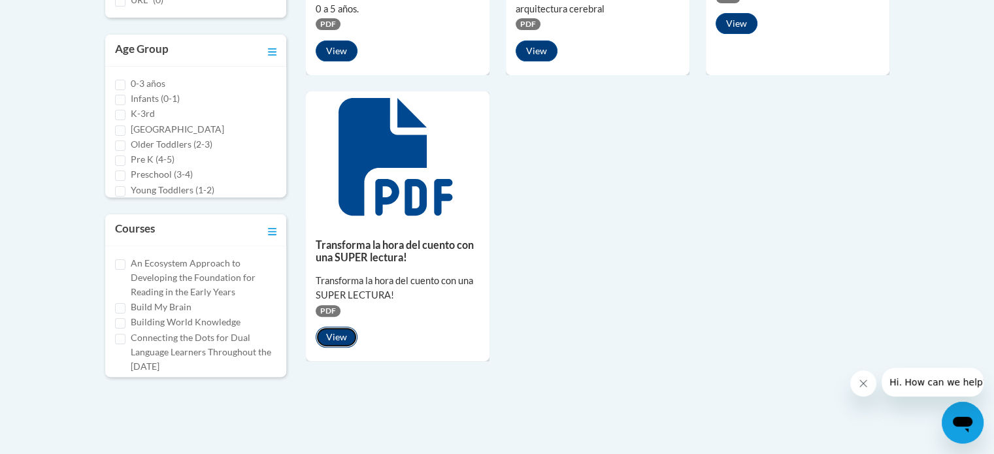
click at [345, 344] on button "View" at bounding box center [337, 337] width 42 height 21
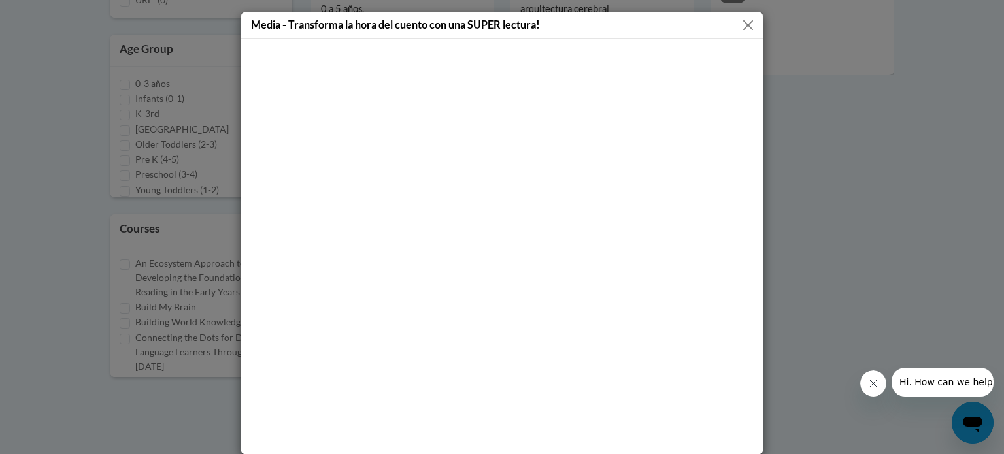
click at [741, 21] on button "Close" at bounding box center [748, 25] width 16 height 16
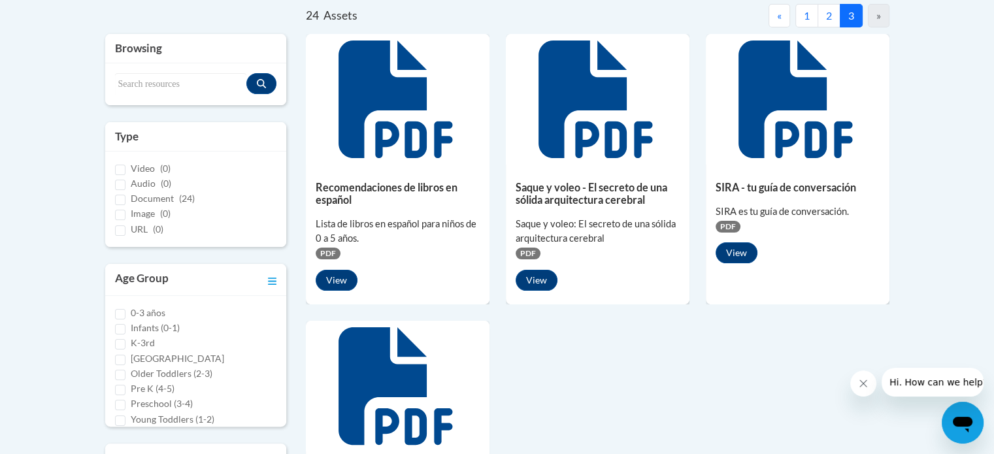
scroll to position [270, 0]
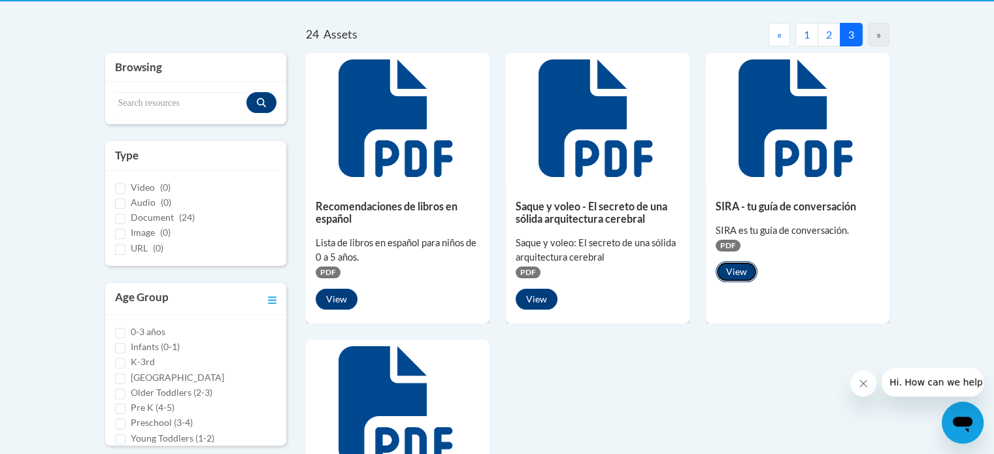
click at [747, 271] on button "View" at bounding box center [736, 271] width 42 height 21
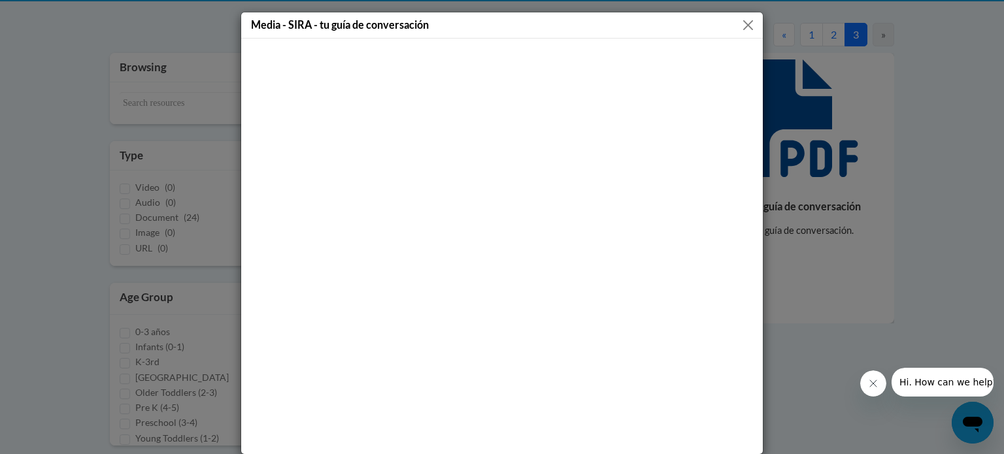
click at [740, 23] on button "Close" at bounding box center [748, 25] width 16 height 16
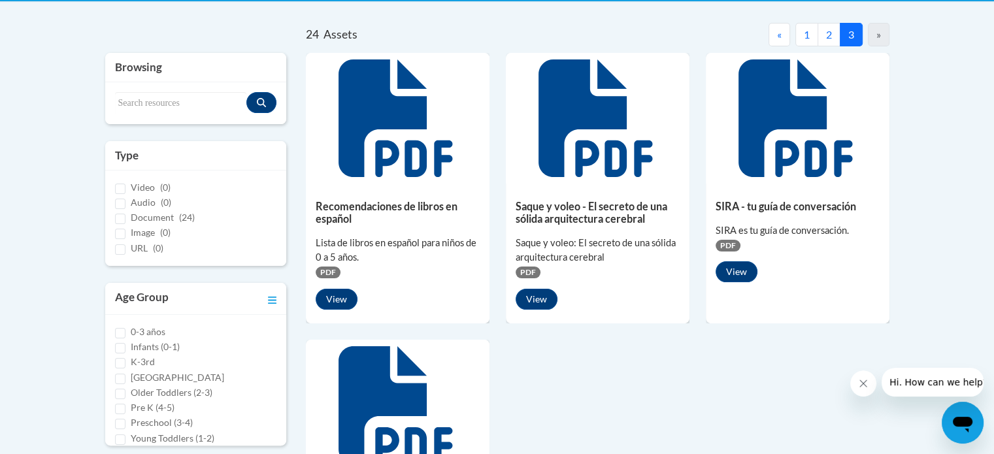
click at [805, 27] on button "1" at bounding box center [806, 35] width 23 height 24
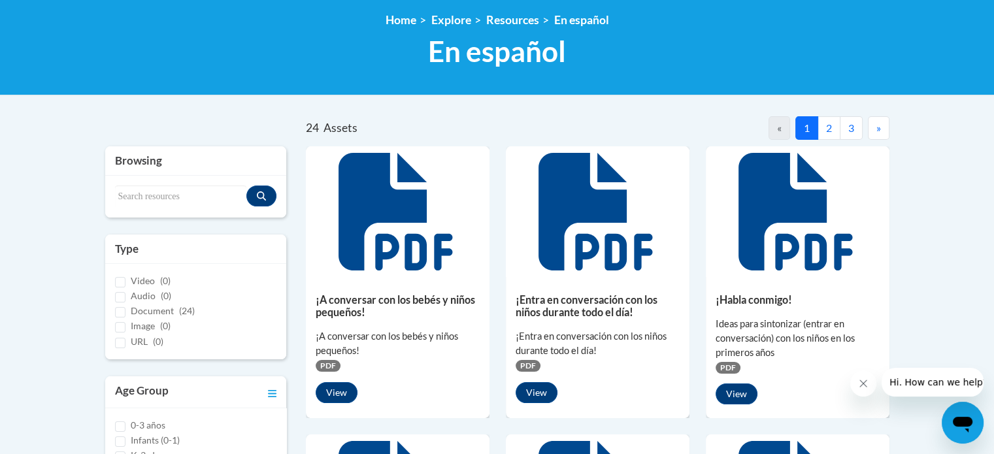
scroll to position [144, 0]
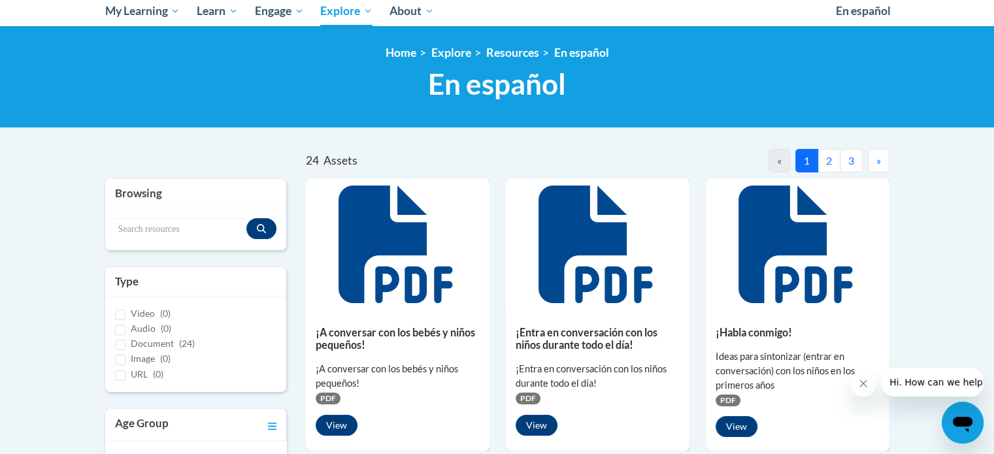
click at [834, 159] on button "2" at bounding box center [828, 161] width 23 height 24
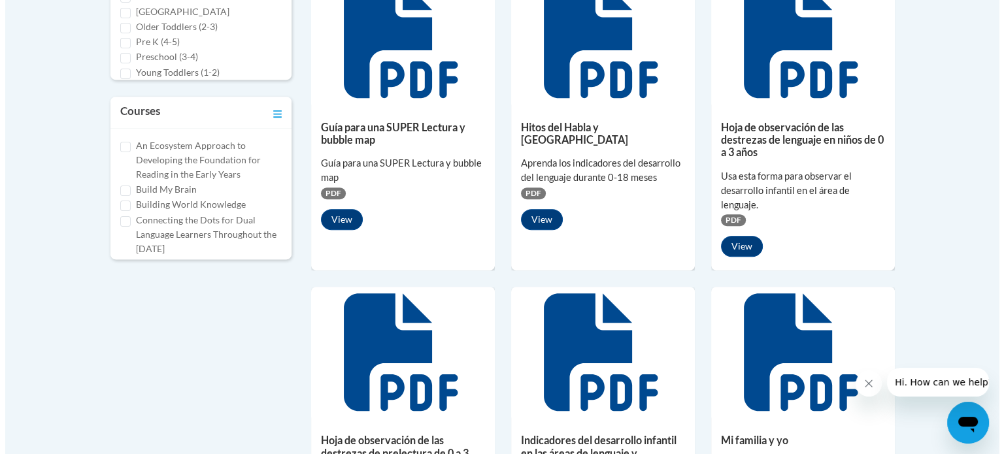
scroll to position [641, 0]
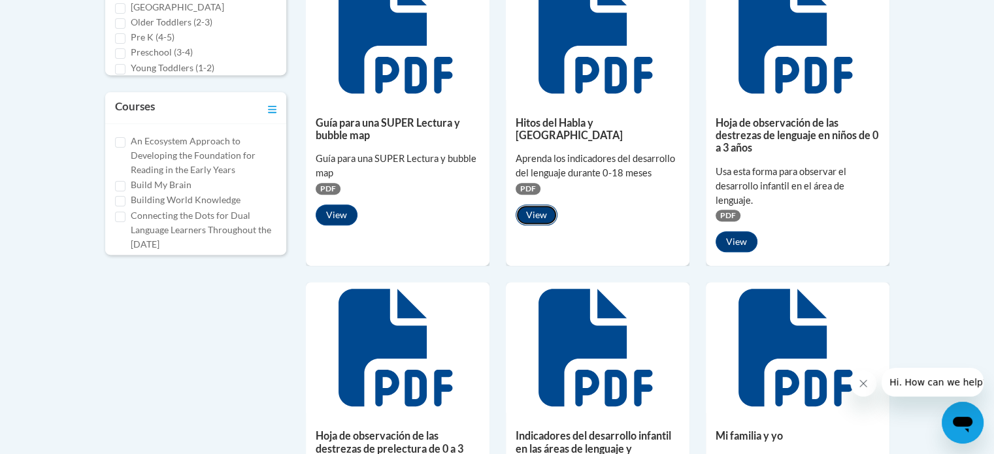
click at [538, 208] on button "View" at bounding box center [536, 214] width 42 height 21
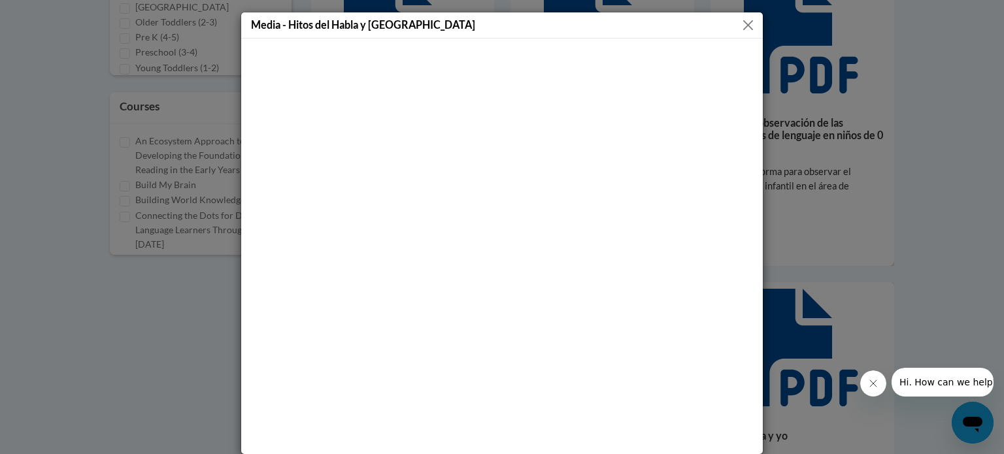
scroll to position [11, 0]
